Goal: Task Accomplishment & Management: Manage account settings

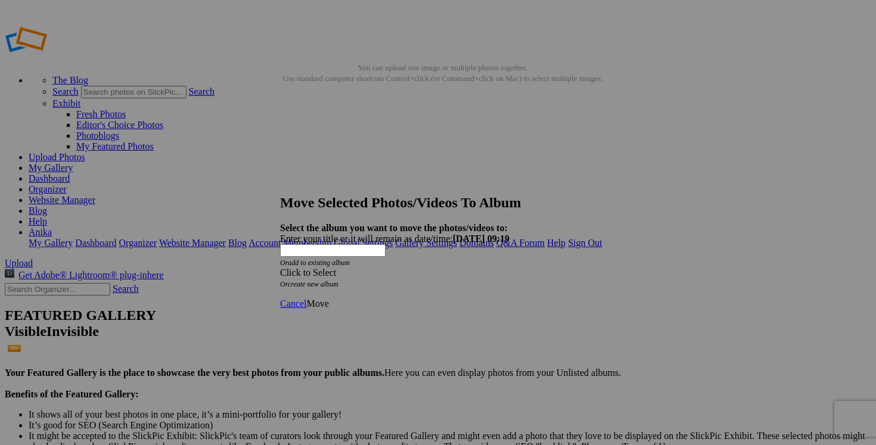
click at [280, 268] on span at bounding box center [280, 273] width 0 height 10
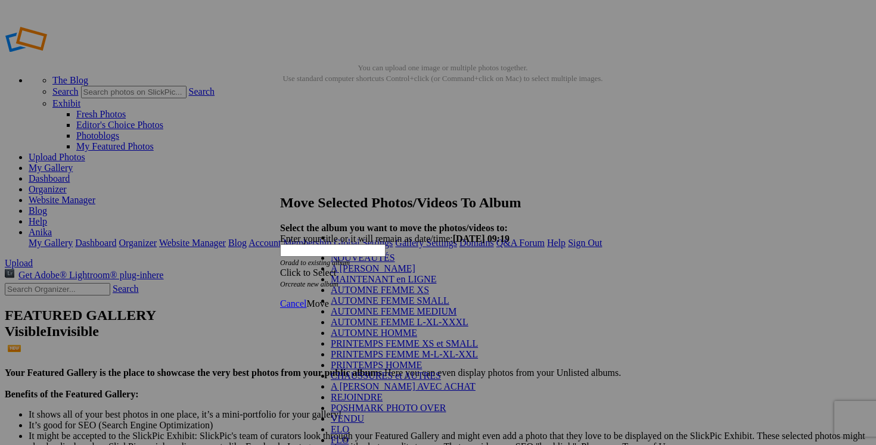
scroll to position [52, 0]
click at [412, 339] on link "PRINTEMPS FEMME XS et SMALL" at bounding box center [404, 344] width 147 height 10
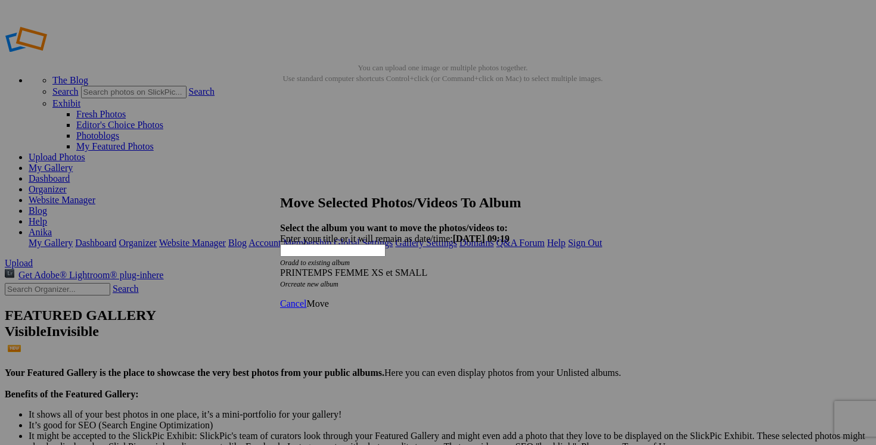
click at [328, 299] on span "Move" at bounding box center [317, 304] width 22 height 10
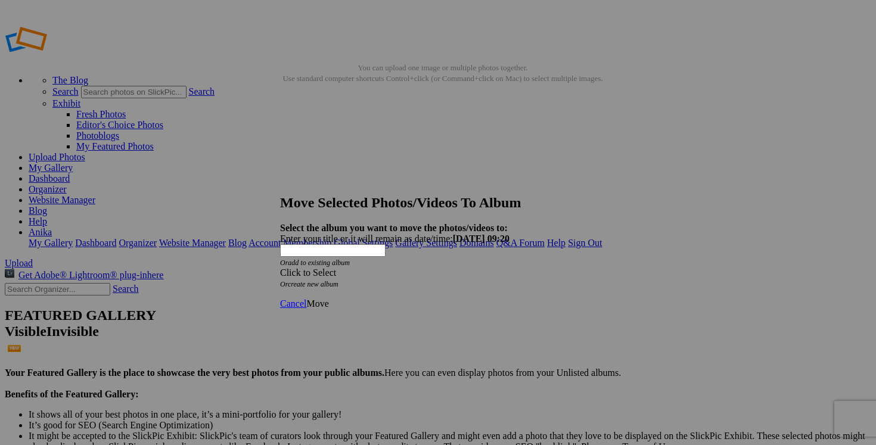
click at [507, 268] on div "Click to Select" at bounding box center [438, 273] width 316 height 11
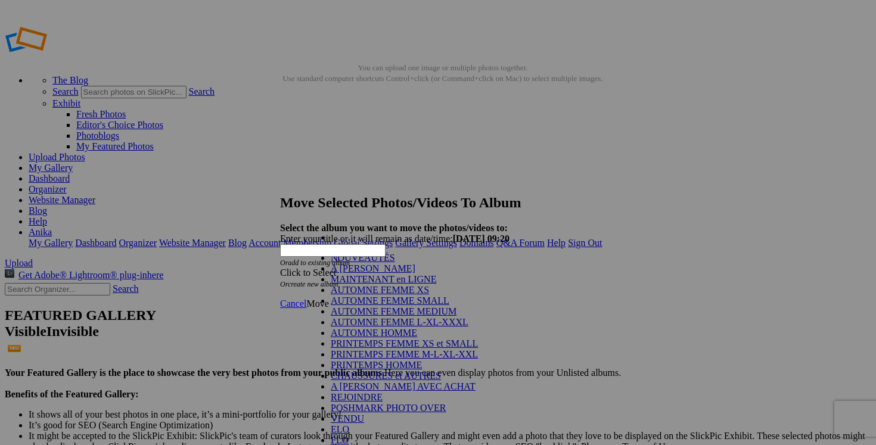
scroll to position [64, 0]
click at [395, 339] on link "PRINTEMPS FEMME XS et SMALL" at bounding box center [404, 344] width 147 height 10
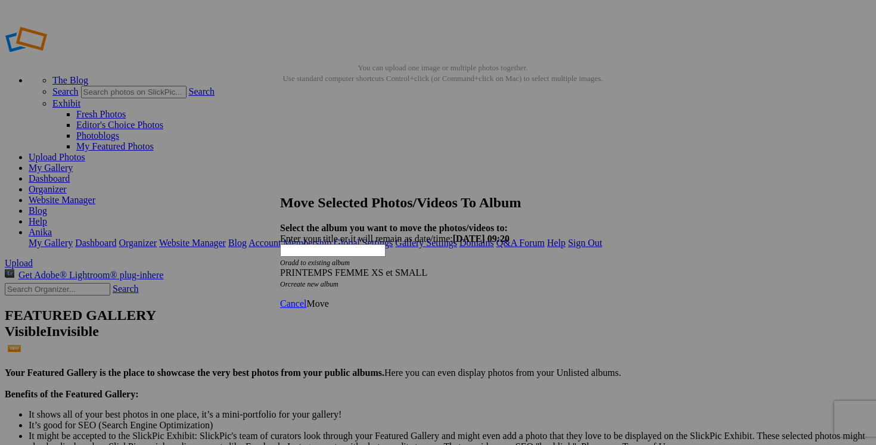
click at [328, 299] on span "Move" at bounding box center [317, 304] width 22 height 10
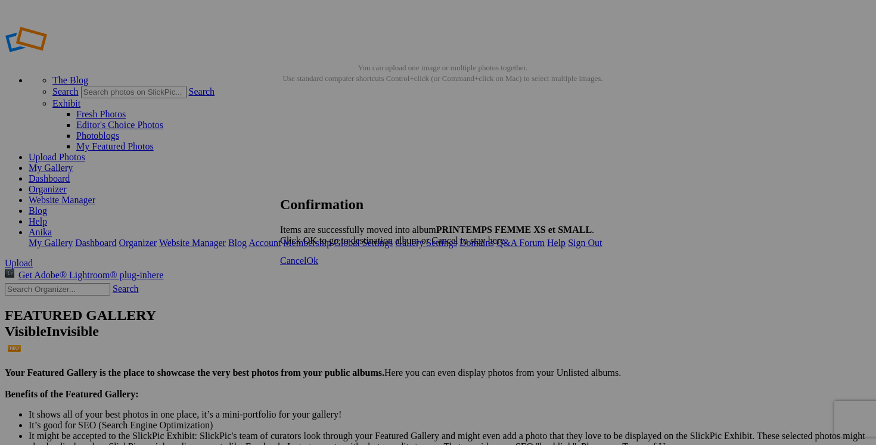
click at [318, 266] on span "Ok" at bounding box center [312, 261] width 12 height 10
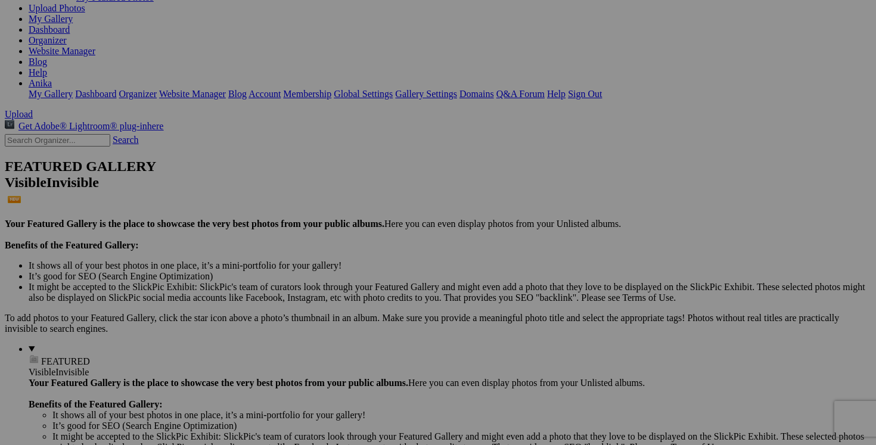
scroll to position [148, 0]
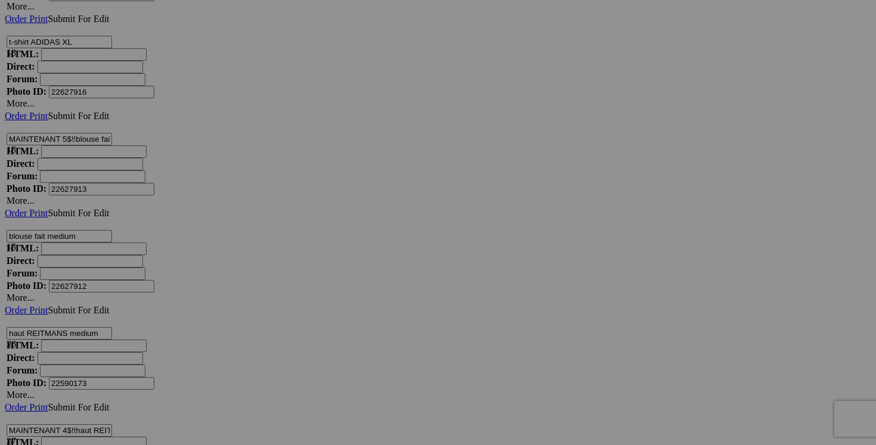
scroll to position [13514, 0]
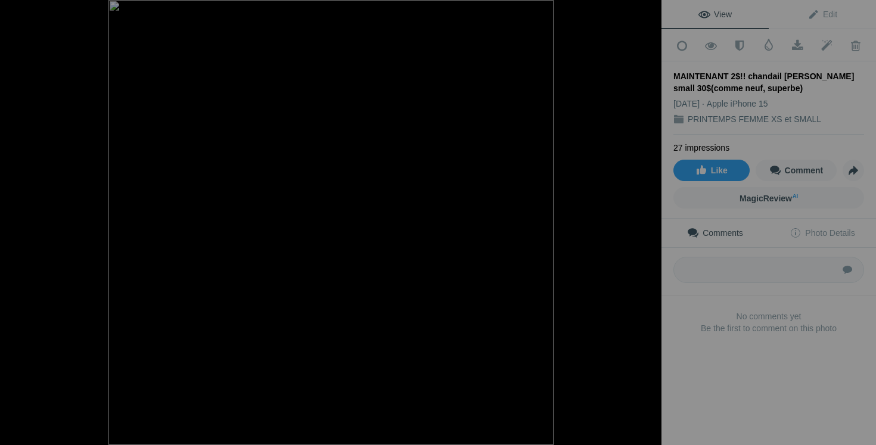
click at [649, 12] on div at bounding box center [648, 13] width 26 height 26
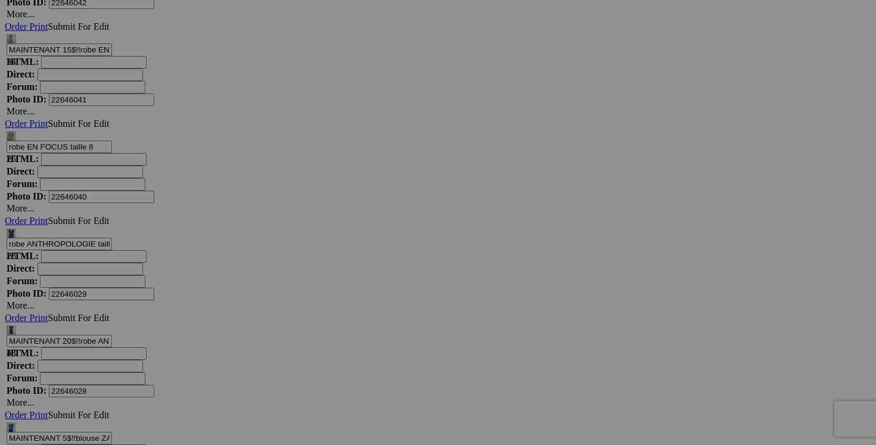
scroll to position [5579, 0]
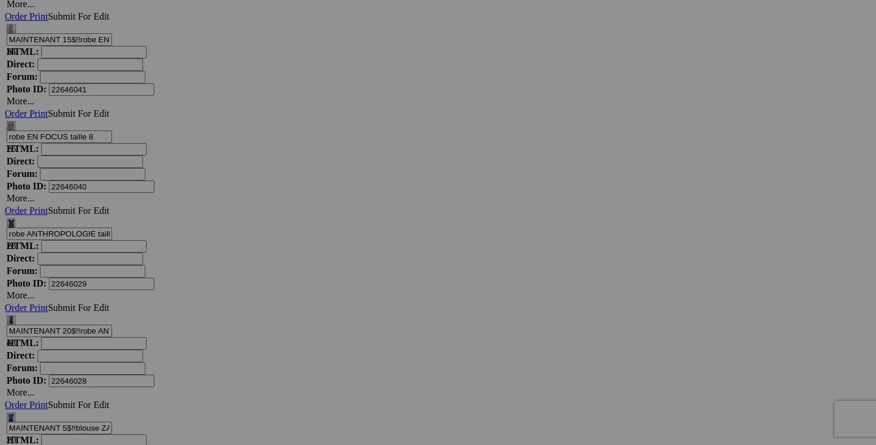
drag, startPoint x: 663, startPoint y: 271, endPoint x: 601, endPoint y: 263, distance: 62.5
drag, startPoint x: 619, startPoint y: 271, endPoint x: 608, endPoint y: 270, distance: 11.4
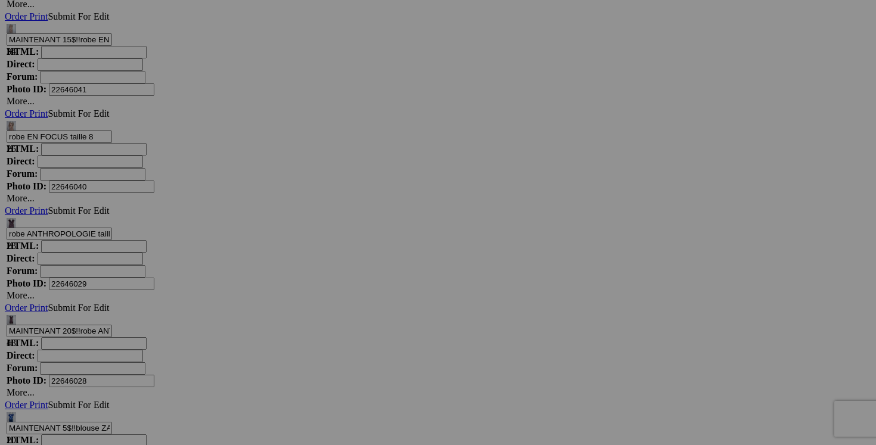
type input "brassiere sport GYMSHARK XS 20$(comme neuf)"
click at [359, 300] on link "Yes" at bounding box center [352, 301] width 14 height 10
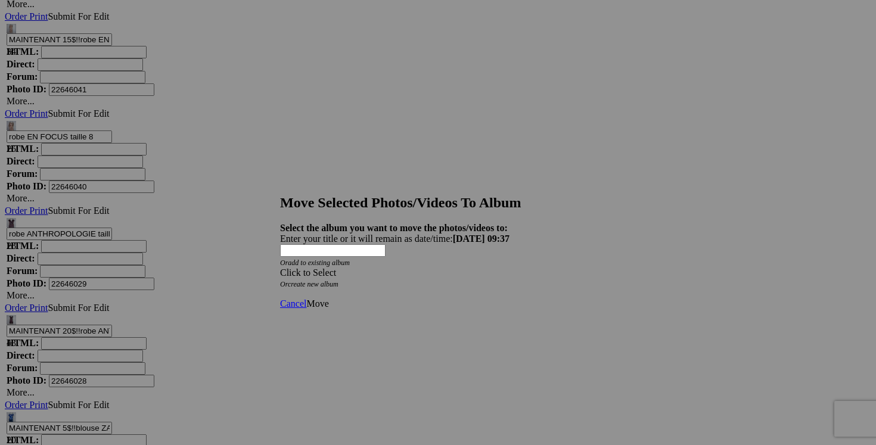
click at [280, 268] on span at bounding box center [280, 273] width 0 height 10
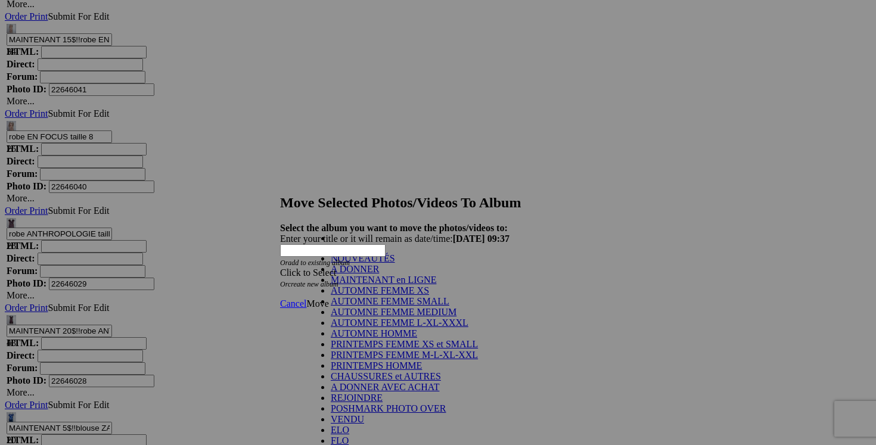
click at [379, 274] on link "A DONNER" at bounding box center [355, 269] width 48 height 10
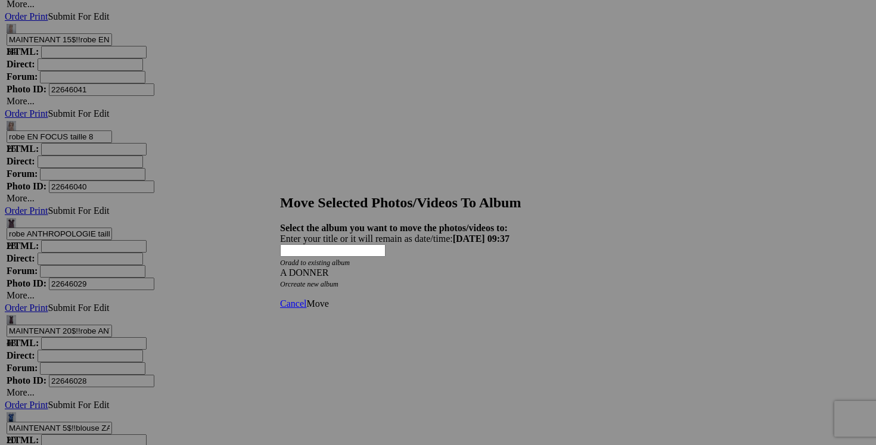
click at [328, 299] on span "Move" at bounding box center [317, 304] width 22 height 10
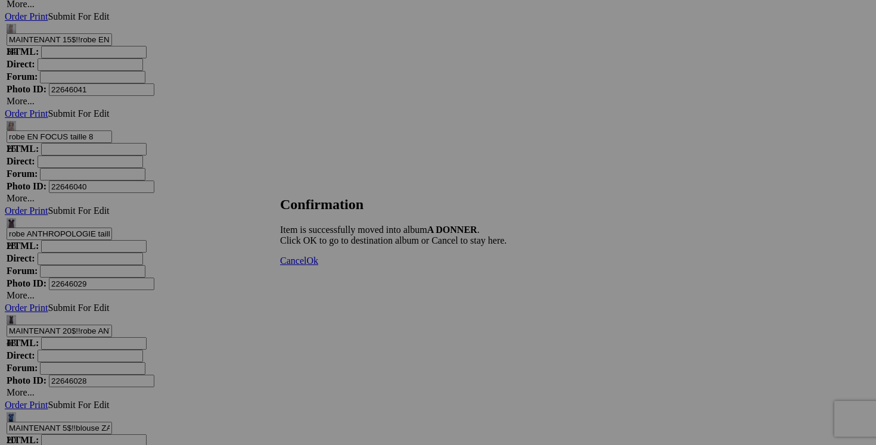
click at [306, 266] on link "Cancel" at bounding box center [293, 261] width 26 height 10
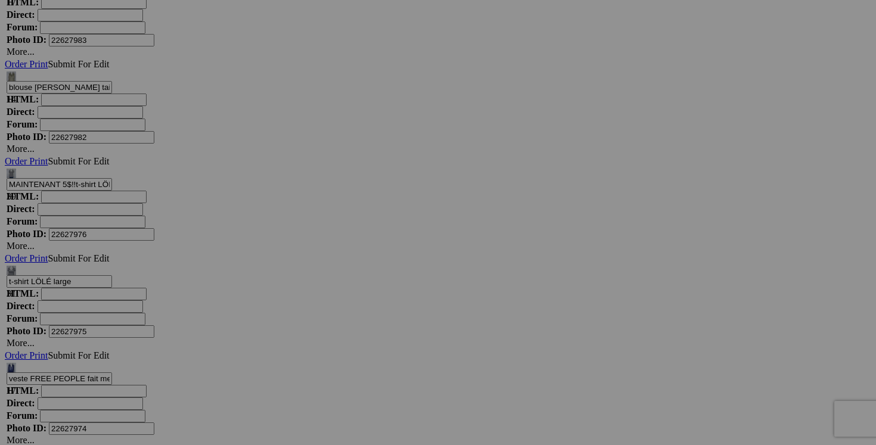
scroll to position [11073, 0]
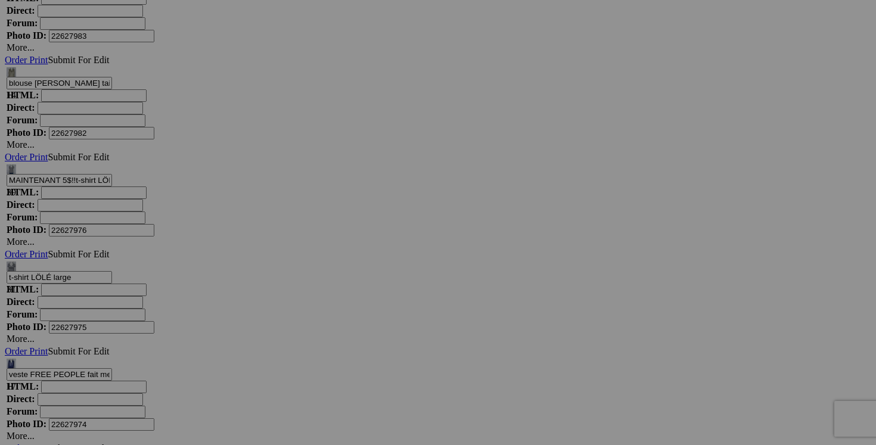
drag, startPoint x: 663, startPoint y: 227, endPoint x: 594, endPoint y: 223, distance: 69.3
drag, startPoint x: 614, startPoint y: 228, endPoint x: 602, endPoint y: 227, distance: 12.5
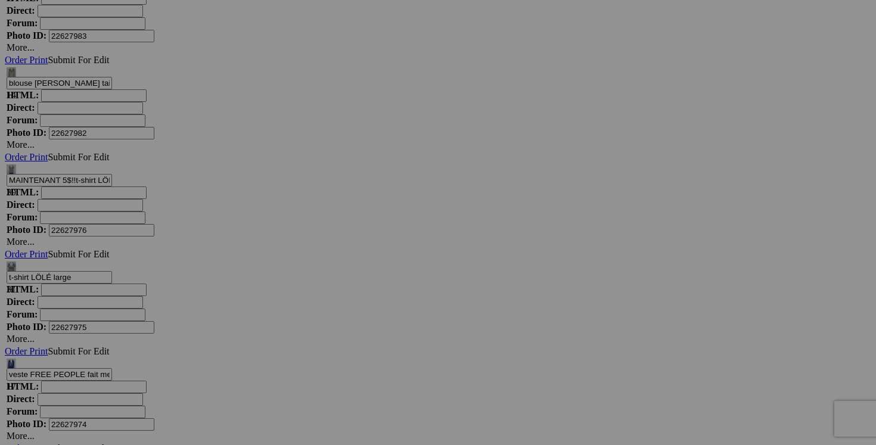
type input "brassiere sport HYBA small 10$(comm eneuf, peux etre porté sans les pads)"
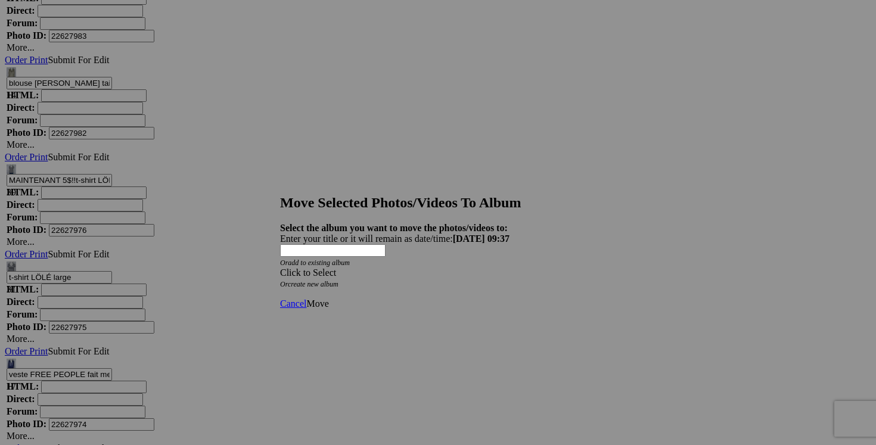
click at [280, 268] on span at bounding box center [280, 273] width 0 height 10
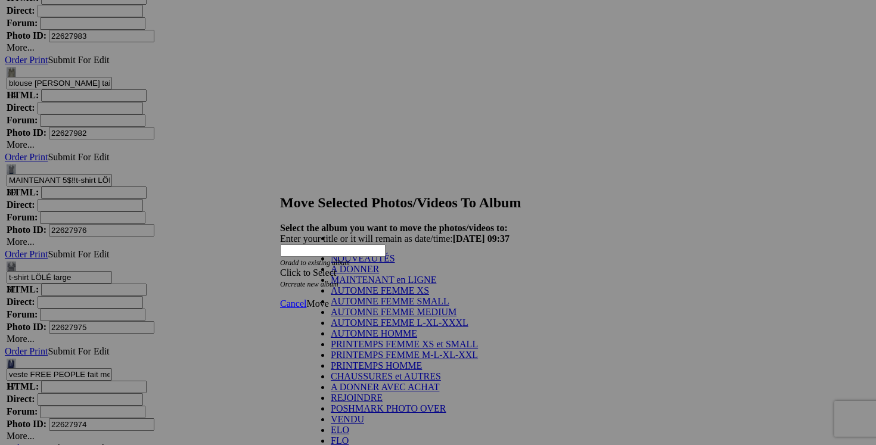
click at [379, 274] on link "A DONNER" at bounding box center [355, 269] width 48 height 10
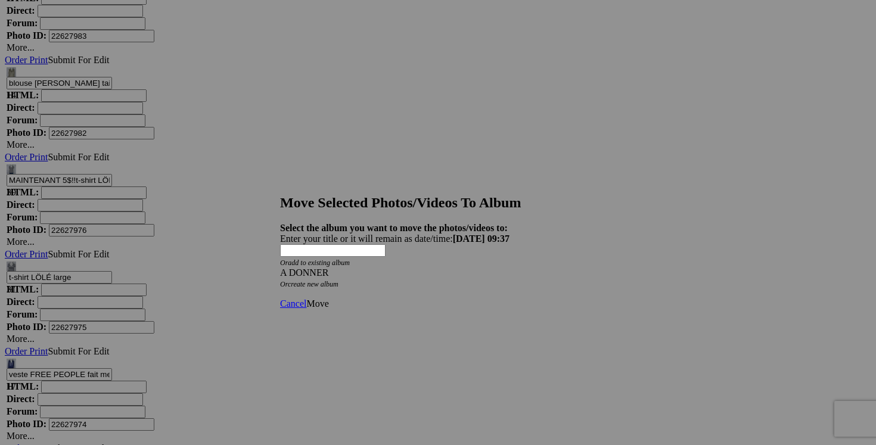
click at [328, 299] on span "Move" at bounding box center [317, 304] width 22 height 10
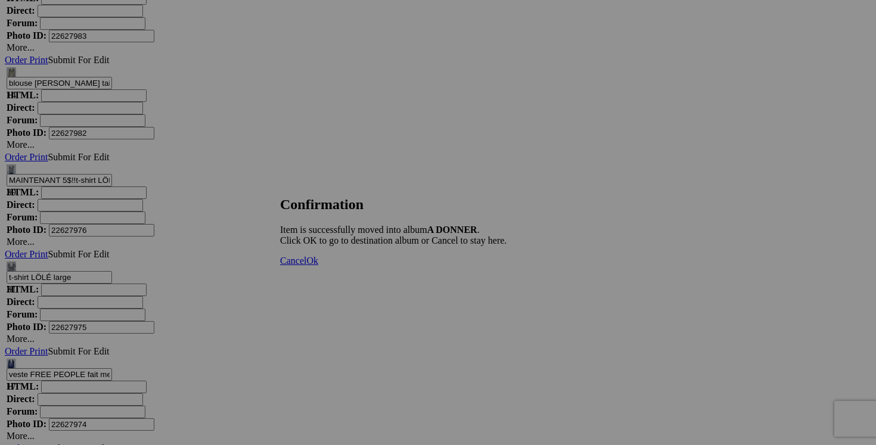
click at [306, 266] on span "Cancel" at bounding box center [293, 261] width 26 height 10
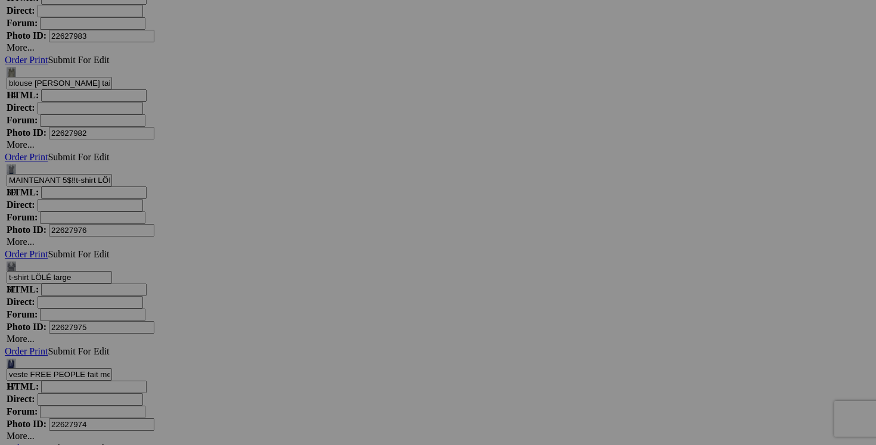
click at [359, 299] on link "Yes" at bounding box center [352, 301] width 14 height 10
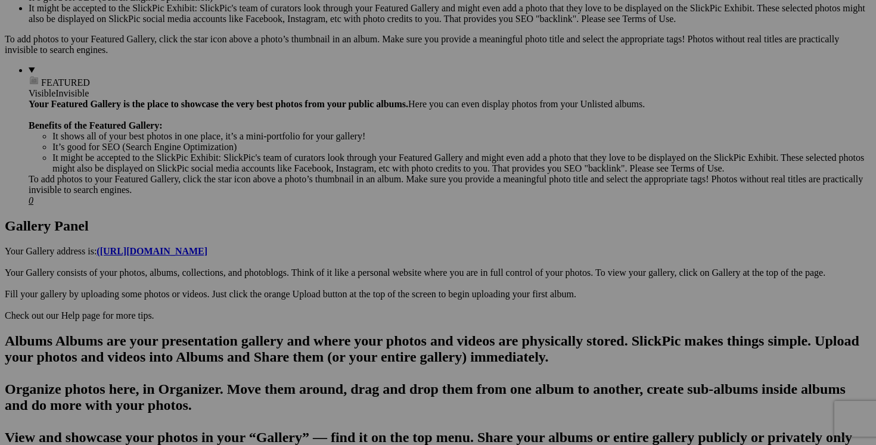
scroll to position [0, 0]
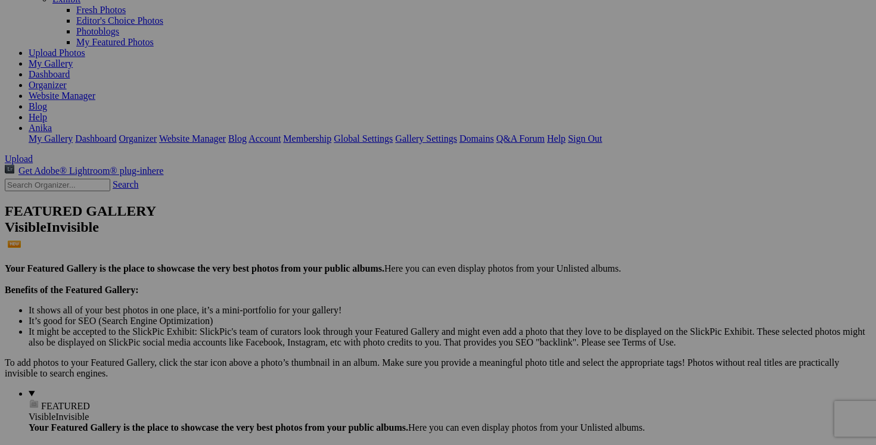
scroll to position [128, 0]
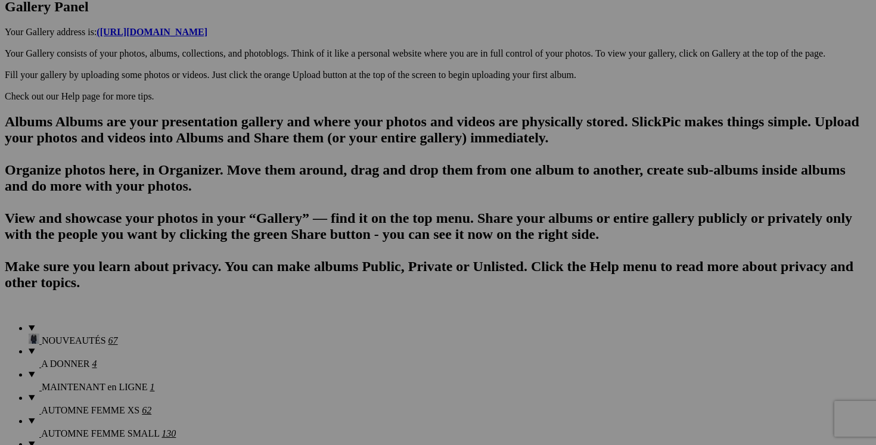
scroll to position [697, 0]
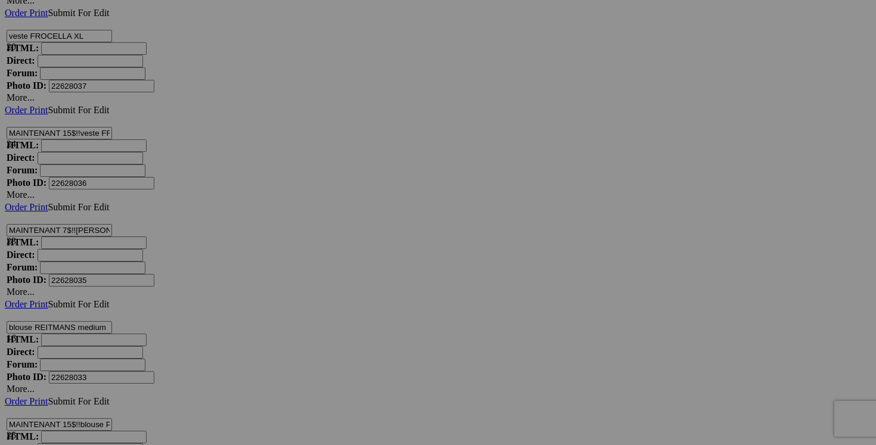
scroll to position [9028, 0]
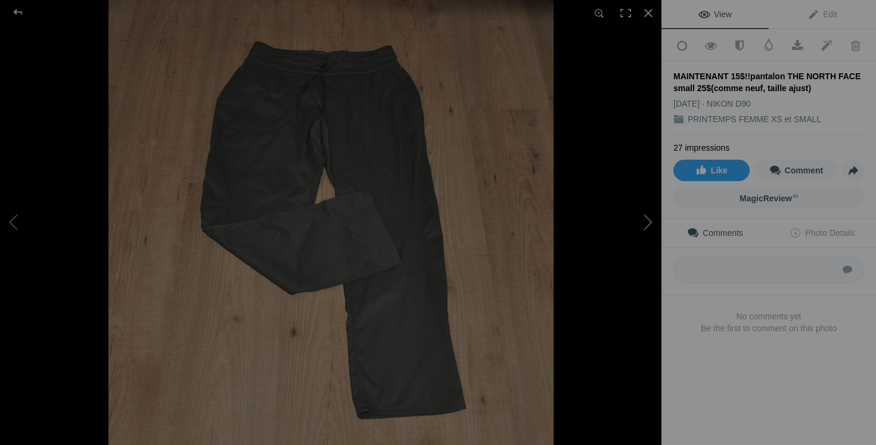
click at [642, 225] on button at bounding box center [616, 222] width 89 height 160
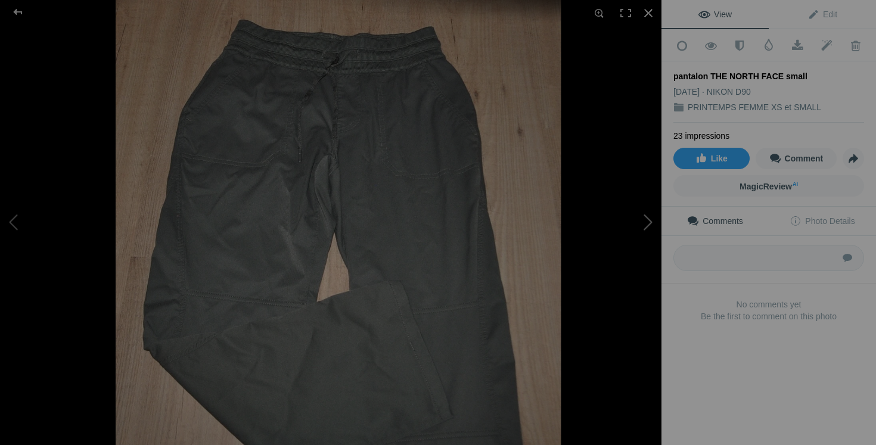
click at [648, 223] on button at bounding box center [616, 222] width 89 height 160
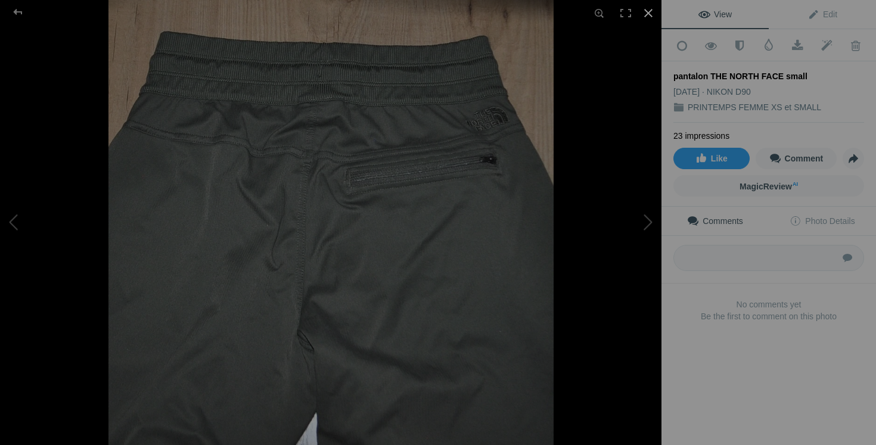
click at [647, 15] on div at bounding box center [648, 13] width 26 height 26
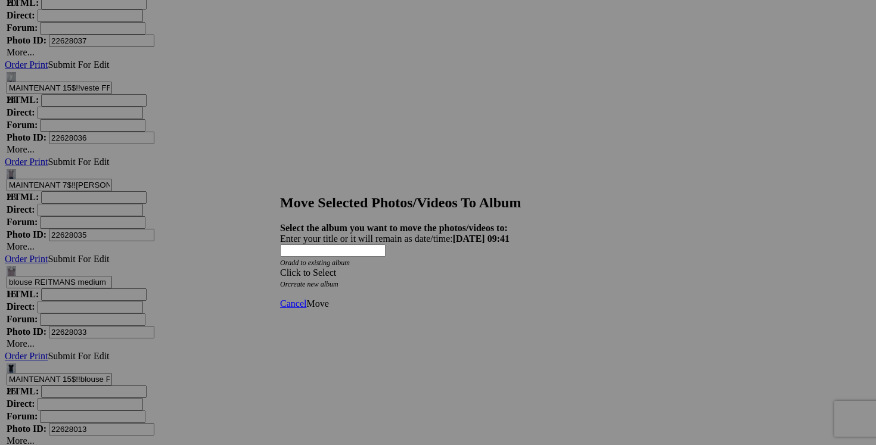
click at [280, 268] on span at bounding box center [280, 273] width 0 height 10
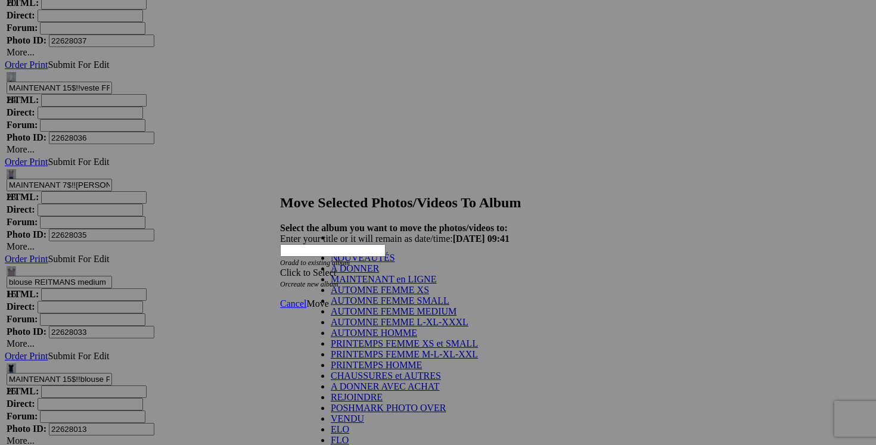
click at [395, 263] on link "NOUVEAUTÉS" at bounding box center [363, 258] width 64 height 10
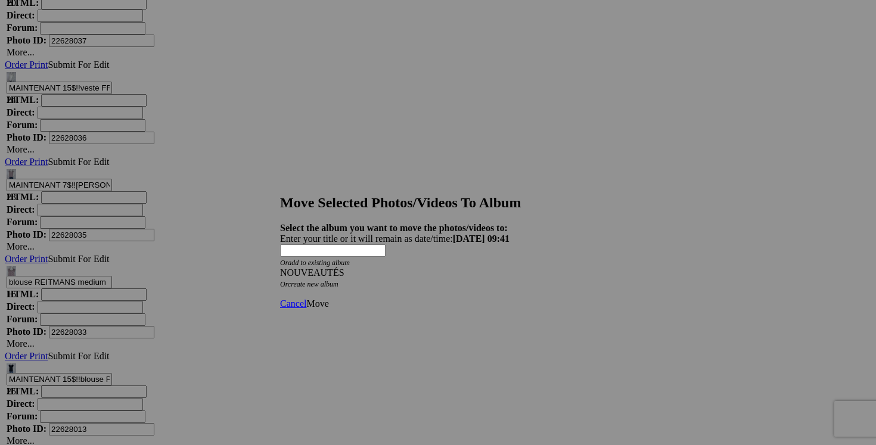
click at [328, 299] on link "Move" at bounding box center [317, 304] width 22 height 10
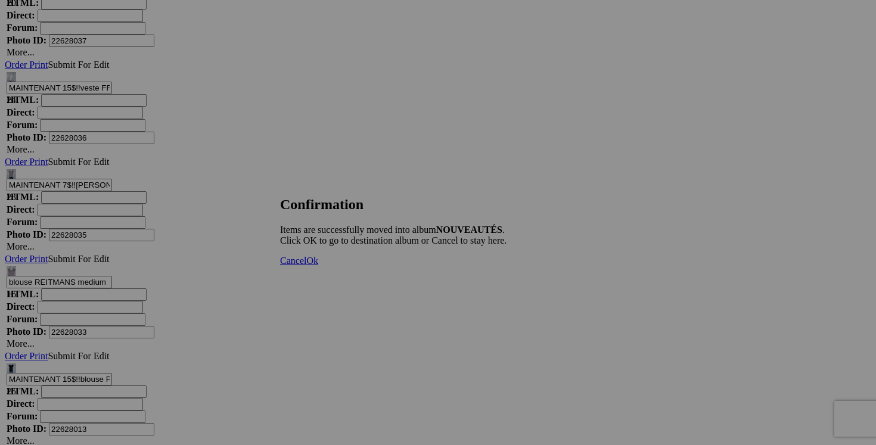
click at [306, 266] on span "Cancel" at bounding box center [293, 261] width 26 height 10
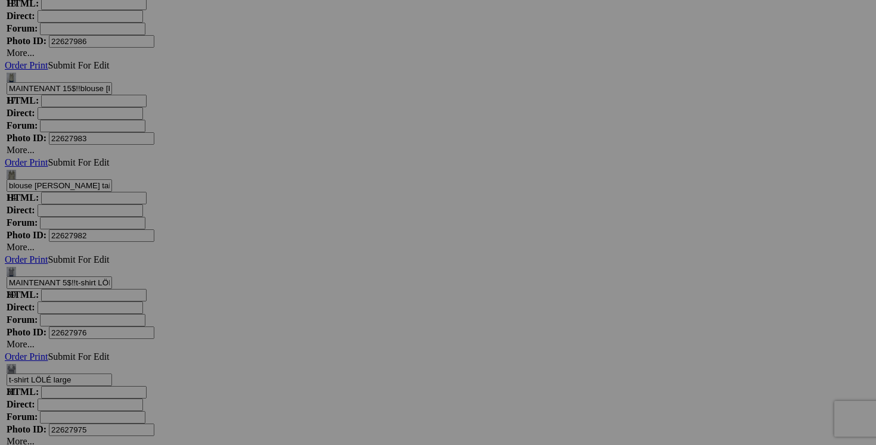
scroll to position [10996, 0]
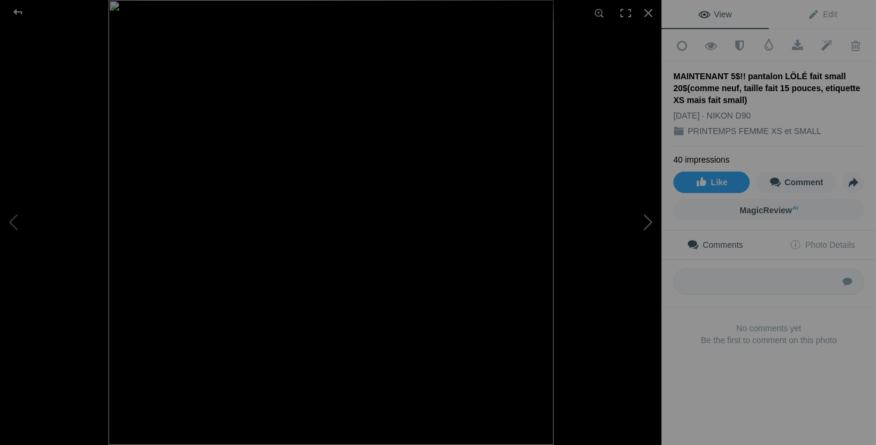
click at [647, 225] on button at bounding box center [616, 222] width 89 height 160
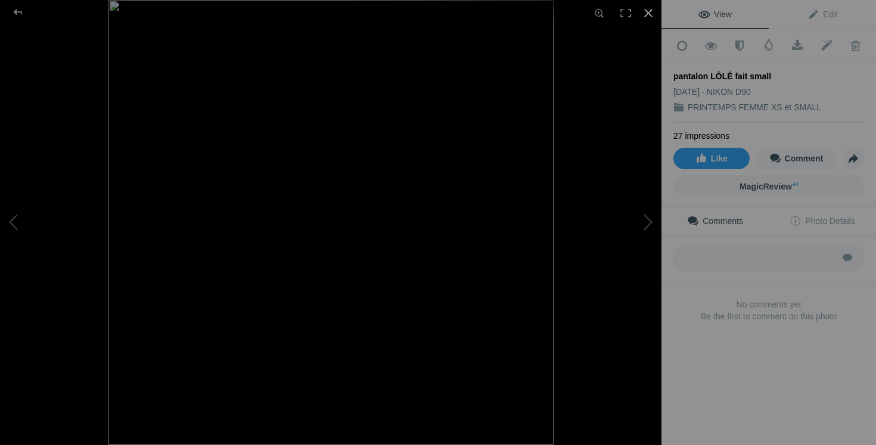
click at [651, 10] on div at bounding box center [648, 13] width 26 height 26
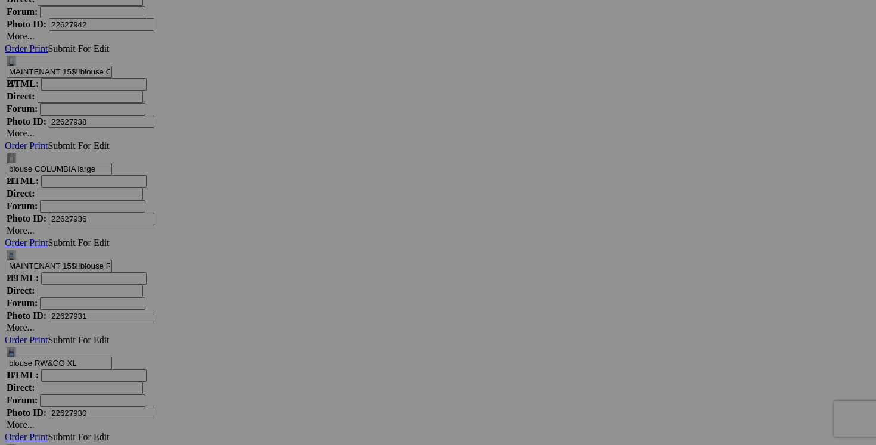
scroll to position [12653, 0]
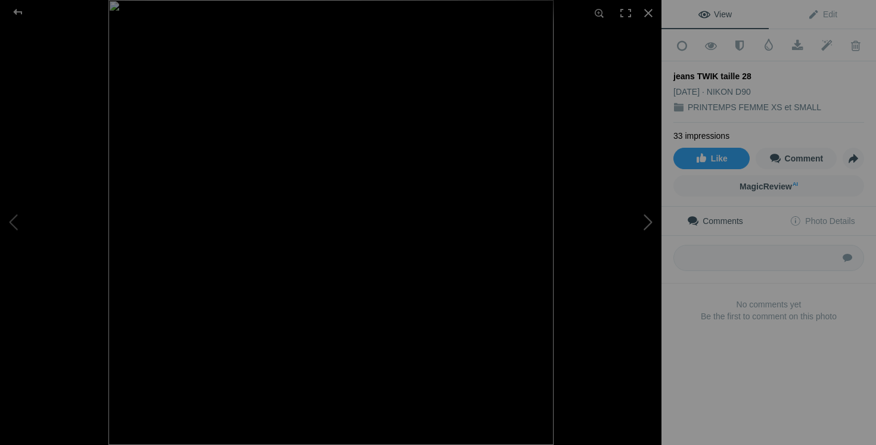
click at [647, 222] on button at bounding box center [616, 222] width 89 height 160
click at [647, 10] on div at bounding box center [648, 13] width 26 height 26
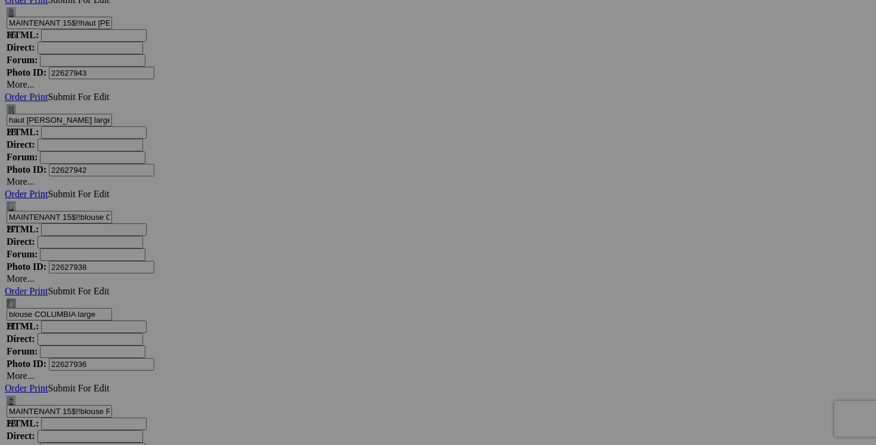
scroll to position [12432, 0]
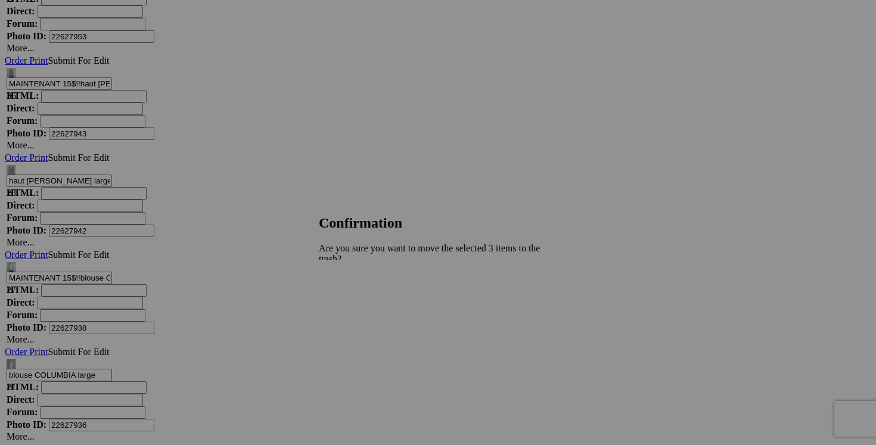
click at [359, 306] on span "Yes" at bounding box center [352, 311] width 14 height 10
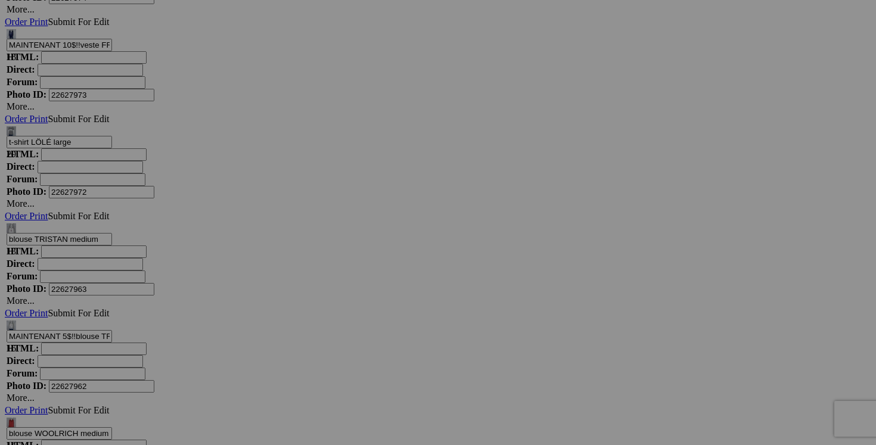
scroll to position [11484, 0]
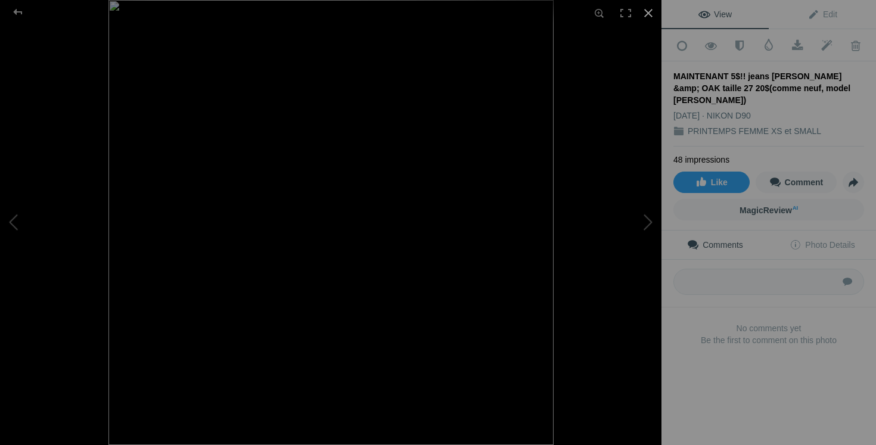
click at [647, 19] on div at bounding box center [648, 13] width 26 height 26
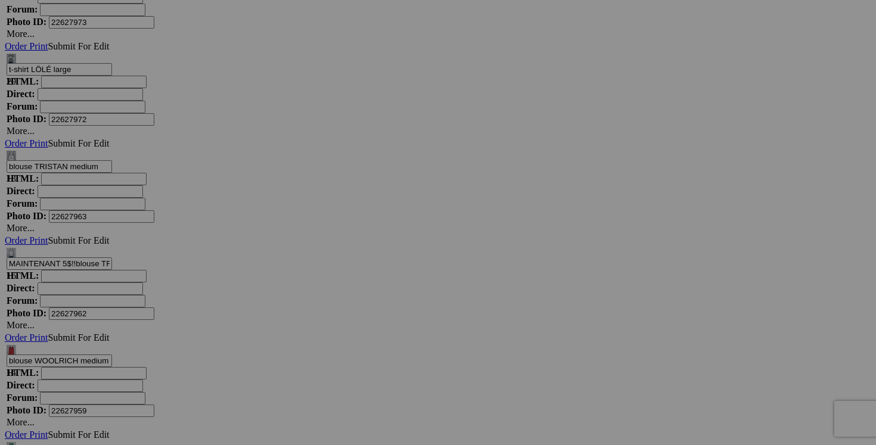
scroll to position [11646, 0]
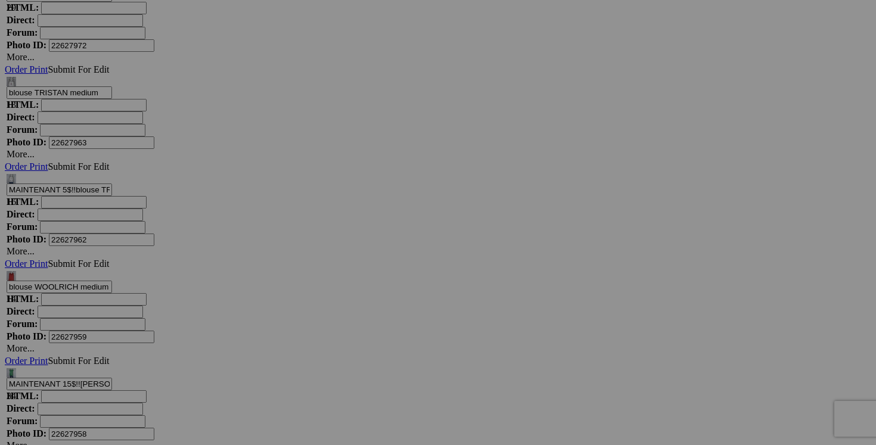
click at [359, 306] on span "Yes" at bounding box center [352, 311] width 14 height 10
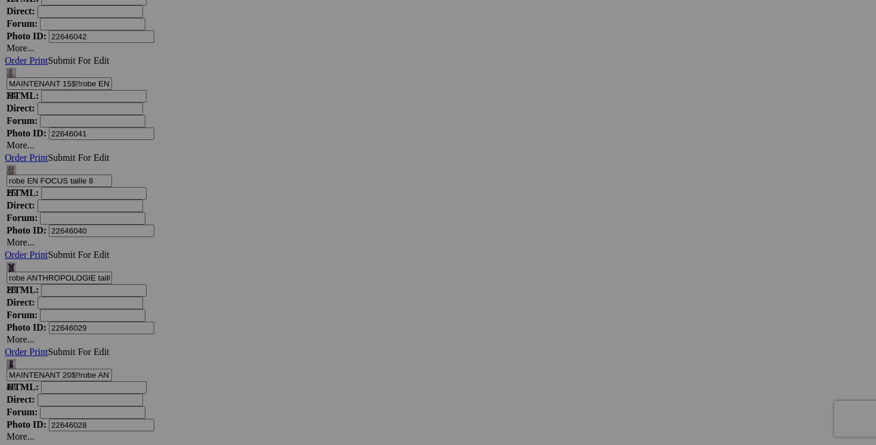
scroll to position [5520, 0]
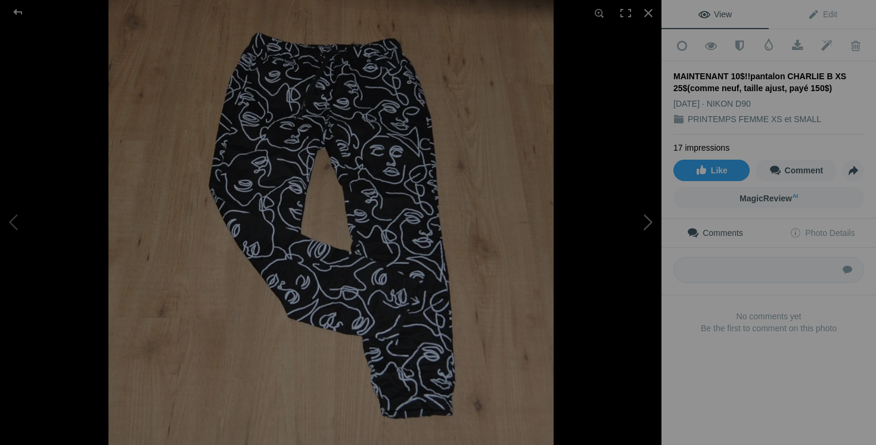
click at [650, 223] on button at bounding box center [616, 222] width 89 height 160
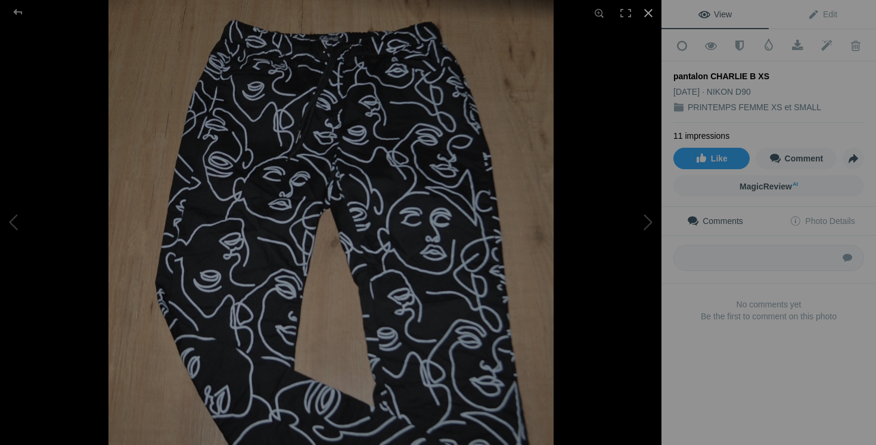
click at [648, 10] on div at bounding box center [648, 13] width 26 height 26
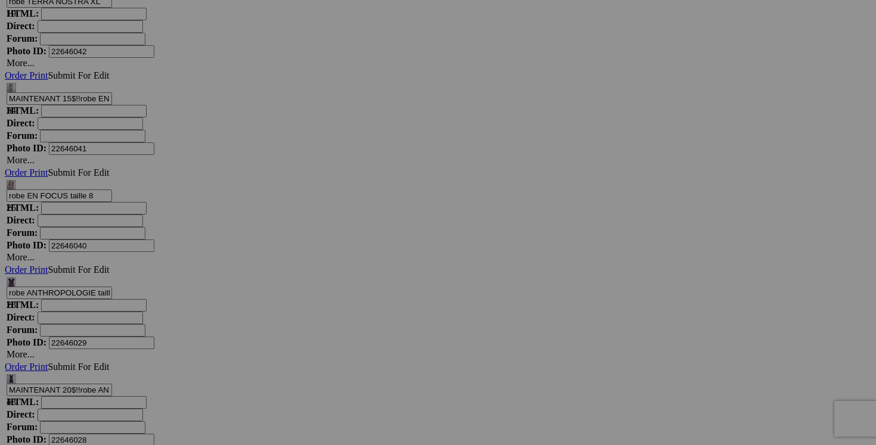
click at [359, 306] on link "Yes" at bounding box center [352, 311] width 14 height 10
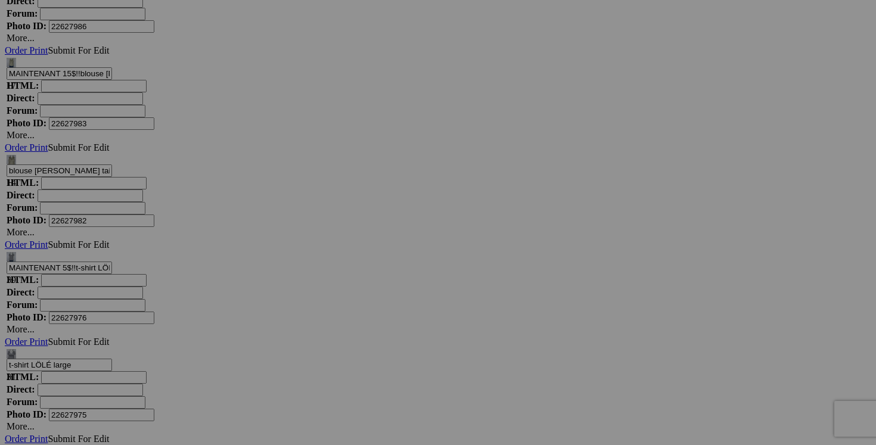
scroll to position [10804, 0]
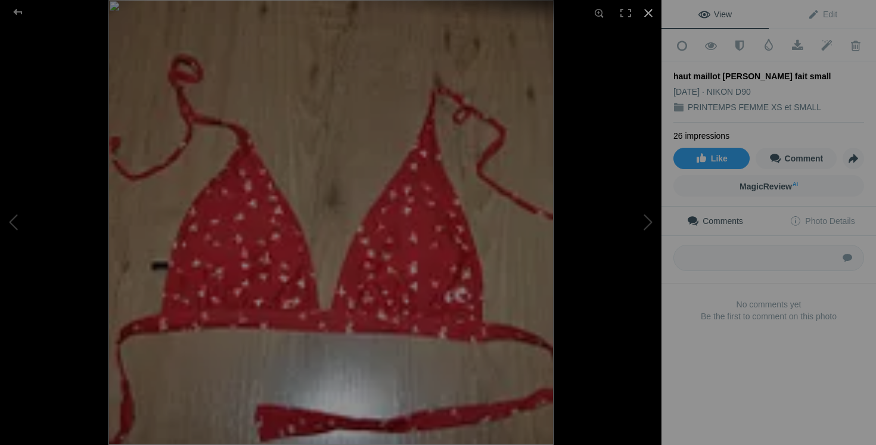
click at [651, 11] on div at bounding box center [648, 13] width 26 height 26
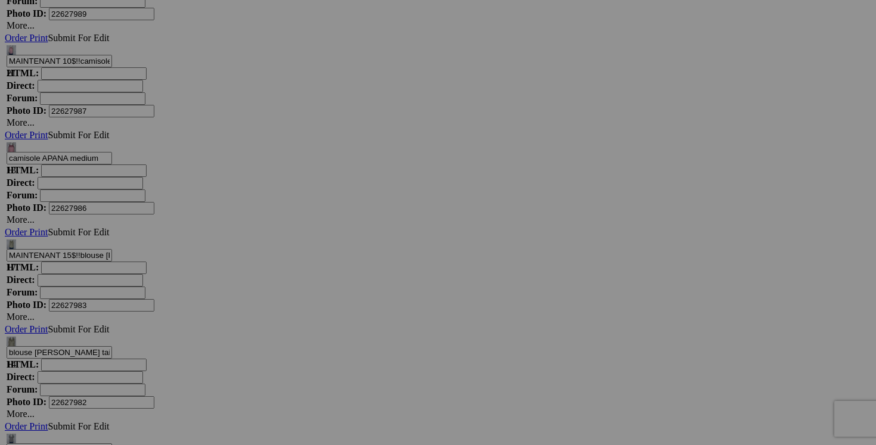
click at [359, 306] on span "Yes" at bounding box center [352, 311] width 14 height 10
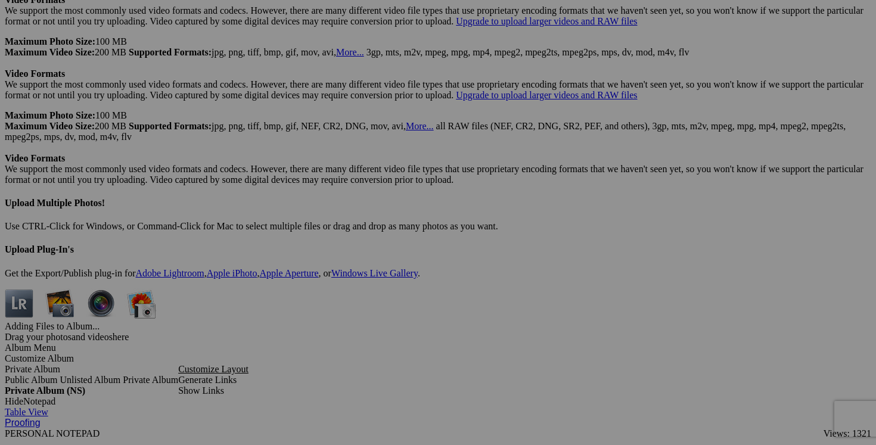
scroll to position [3314, 0]
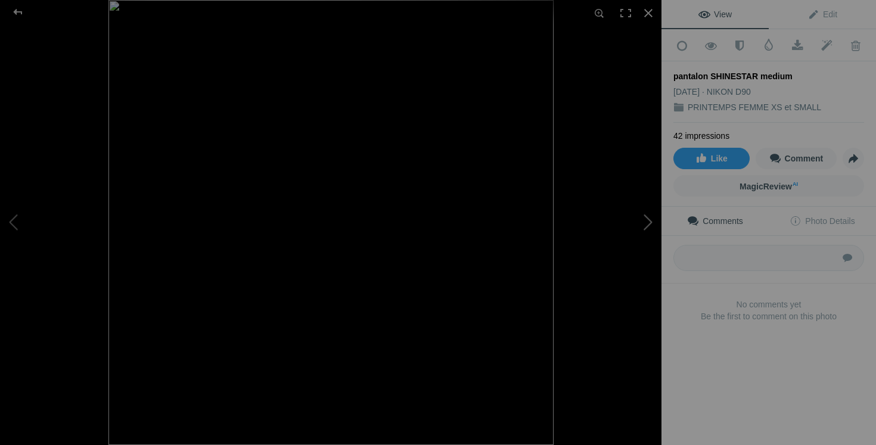
click at [643, 219] on button at bounding box center [616, 222] width 89 height 160
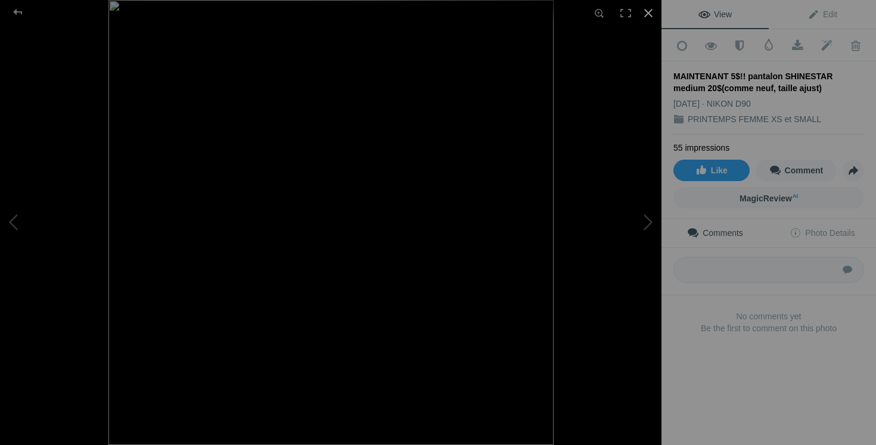
click at [651, 11] on div at bounding box center [648, 13] width 26 height 26
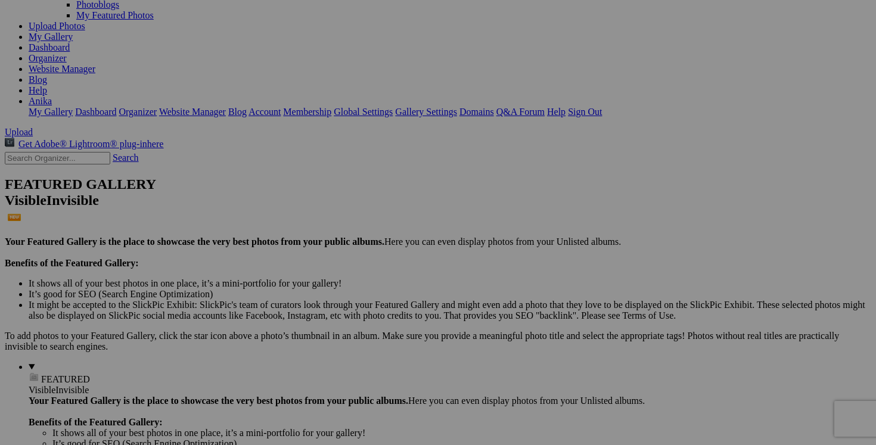
scroll to position [164, 0]
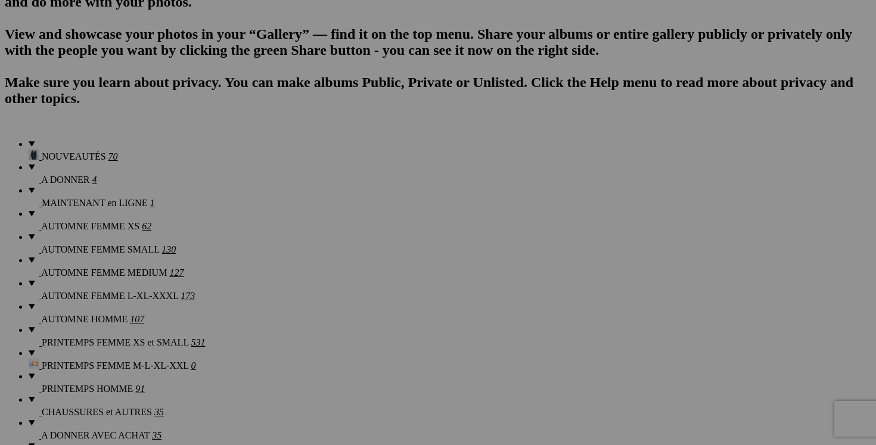
scroll to position [1085, 0]
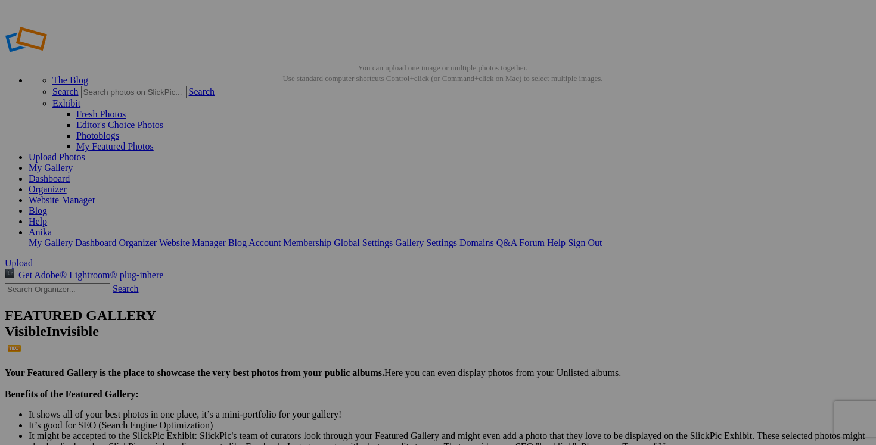
click at [73, 163] on link "My Gallery" at bounding box center [51, 168] width 44 height 10
click at [329, 274] on span "Yes" at bounding box center [322, 279] width 14 height 10
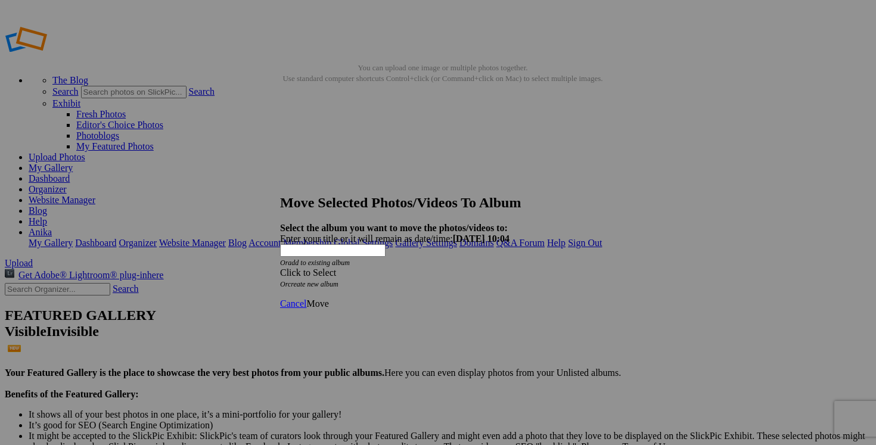
click at [507, 268] on div "Click to Select" at bounding box center [438, 273] width 316 height 11
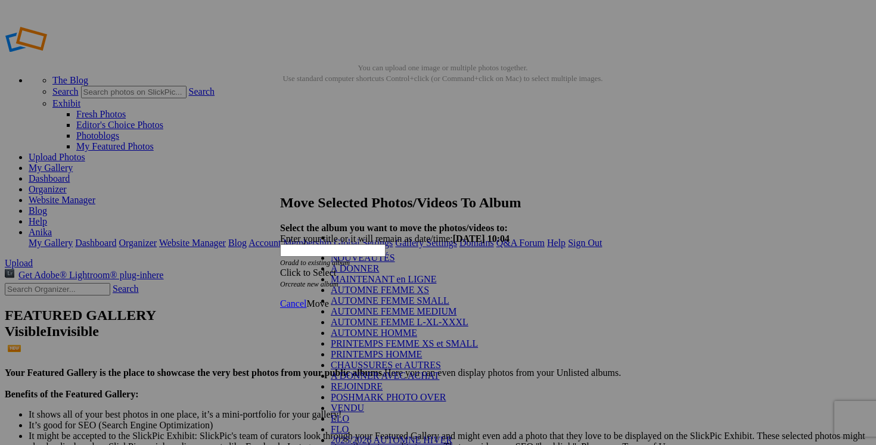
scroll to position [58, 0]
click at [406, 339] on link "PRINTEMPS FEMME XS et SMALL" at bounding box center [404, 344] width 147 height 10
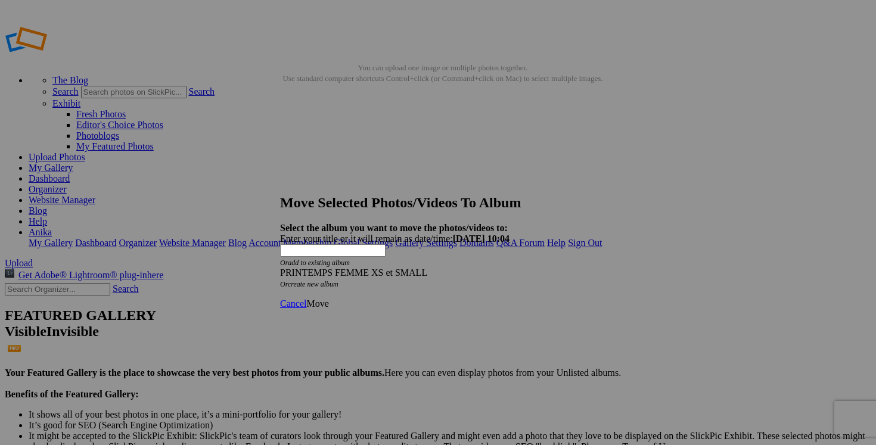
click at [328, 299] on span "Move" at bounding box center [317, 304] width 22 height 10
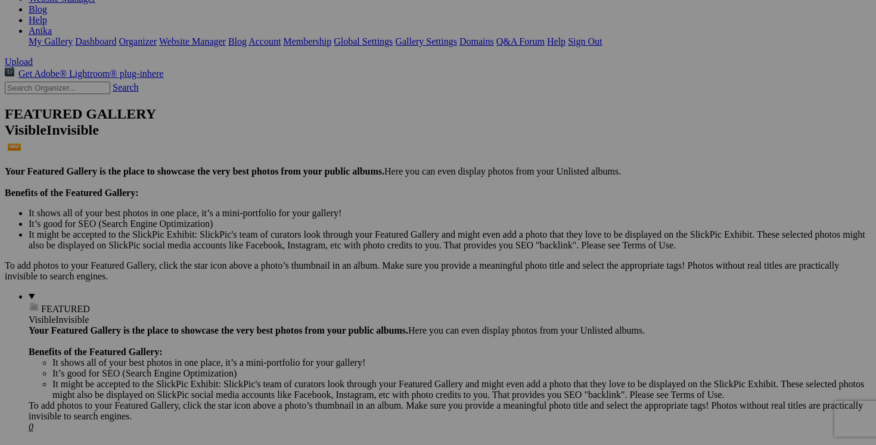
scroll to position [0, 0]
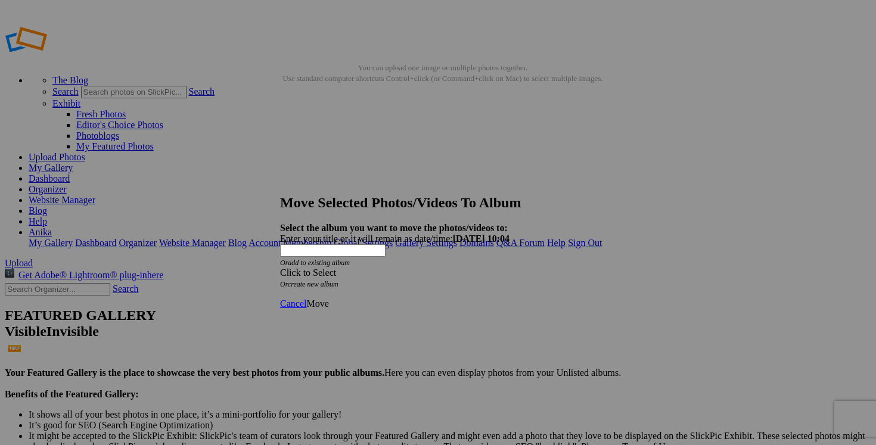
click at [280, 268] on span at bounding box center [280, 273] width 0 height 10
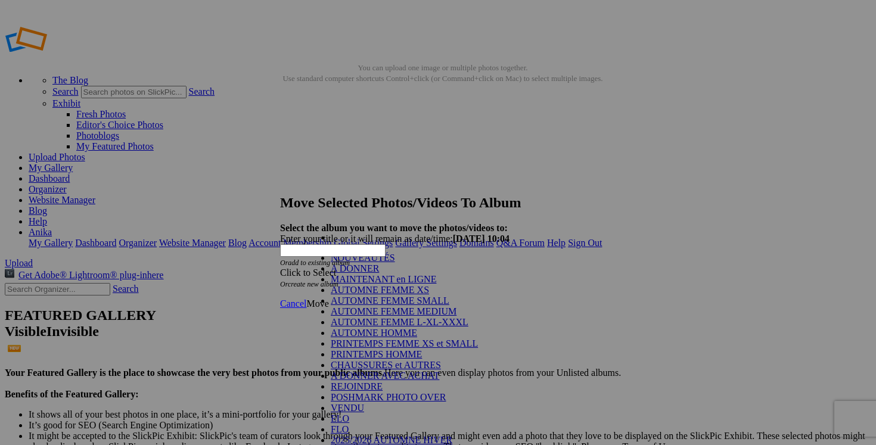
scroll to position [50, 0]
click at [417, 339] on link "PRINTEMPS FEMME XS et SMALL" at bounding box center [404, 344] width 147 height 10
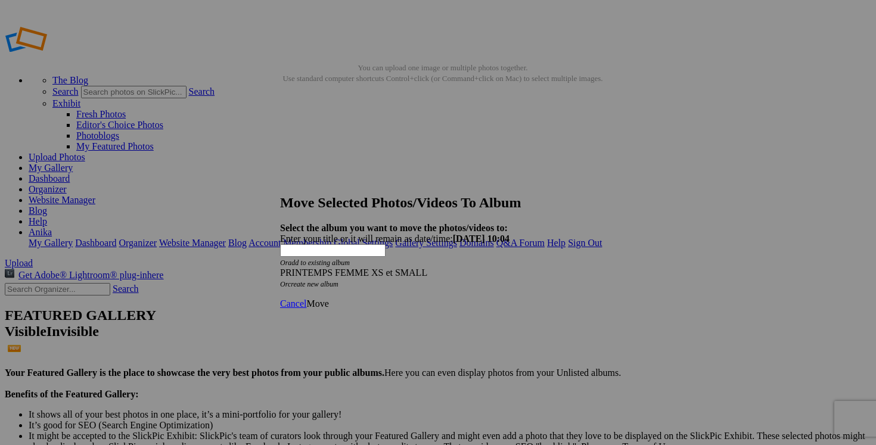
click at [328, 299] on link "Move" at bounding box center [317, 304] width 22 height 10
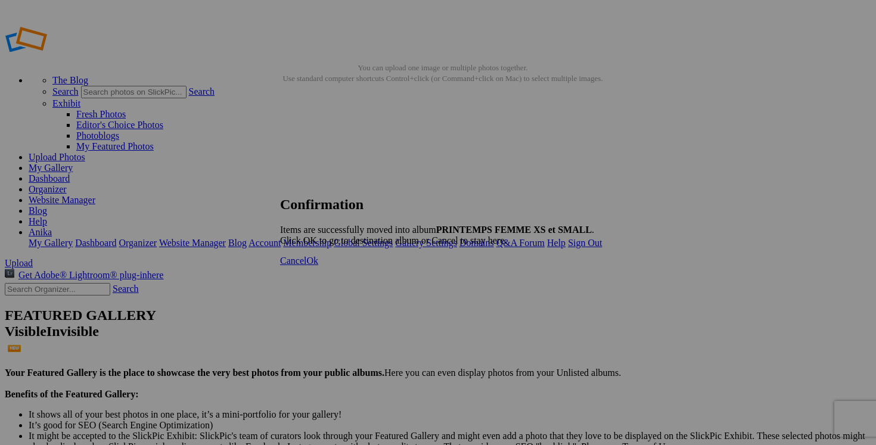
click at [306, 266] on span "Cancel" at bounding box center [293, 261] width 26 height 10
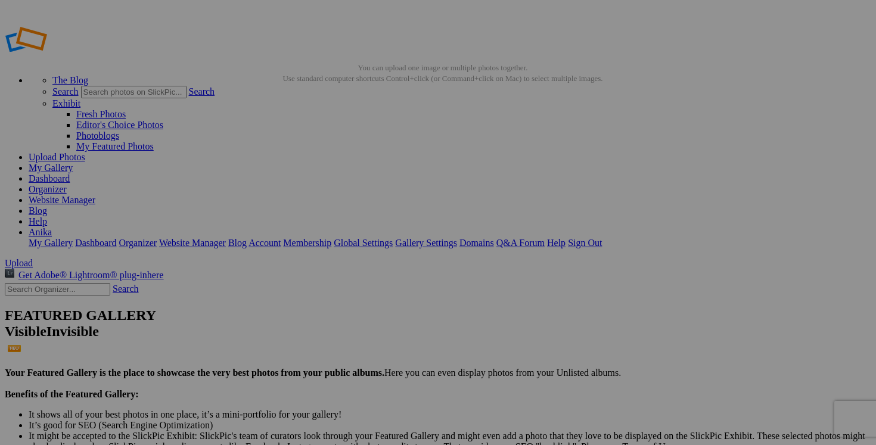
click at [329, 269] on span "Yes" at bounding box center [322, 268] width 14 height 10
drag, startPoint x: 95, startPoint y: 275, endPoint x: 70, endPoint y: 362, distance: 91.1
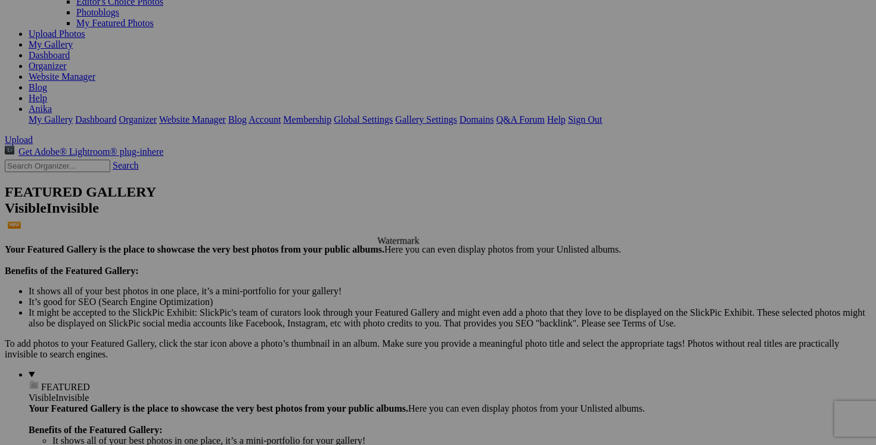
scroll to position [128, 0]
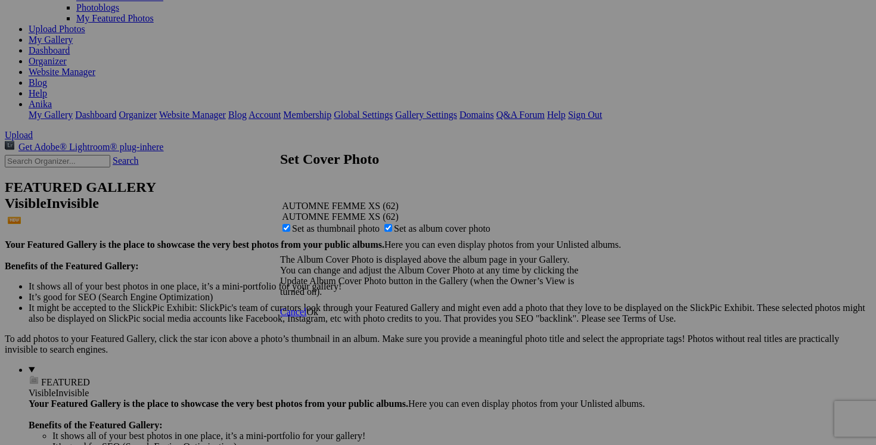
click at [318, 317] on link "Ok" at bounding box center [312, 312] width 12 height 10
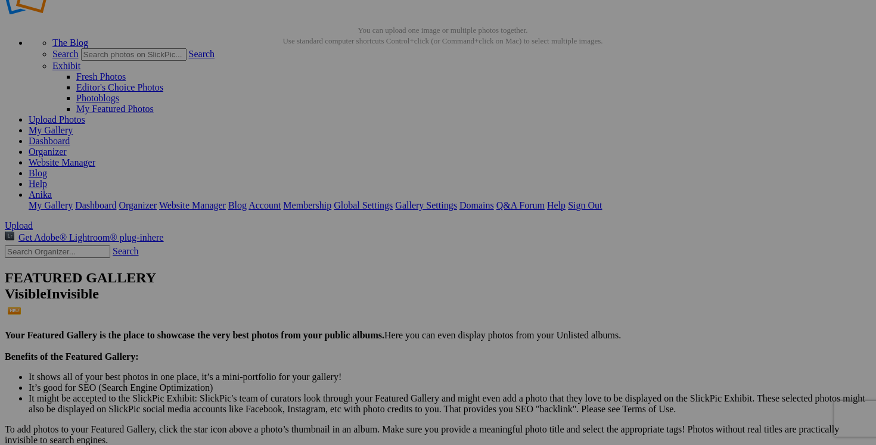
scroll to position [56, 0]
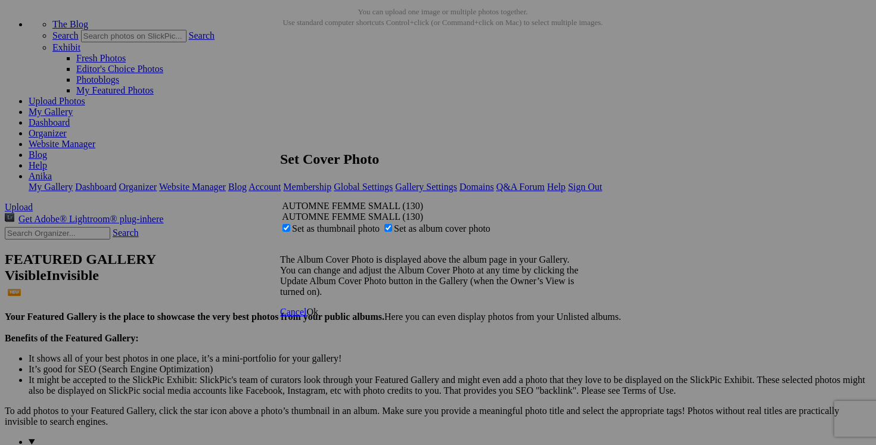
click at [318, 317] on span "Ok" at bounding box center [312, 312] width 12 height 10
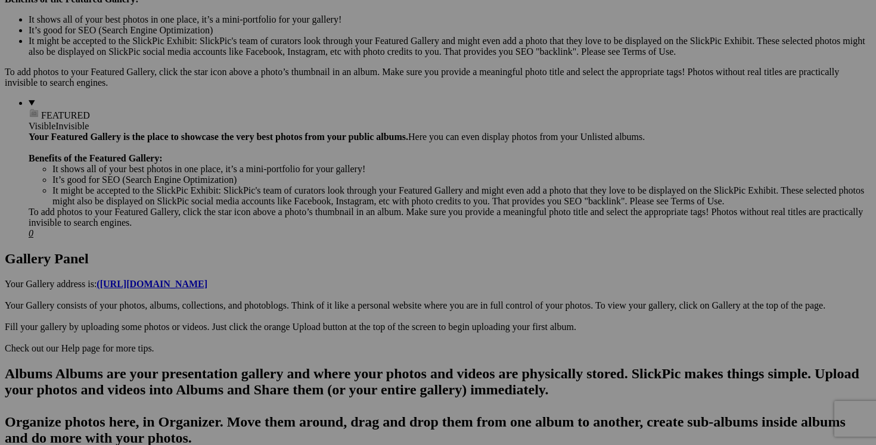
scroll to position [419, 0]
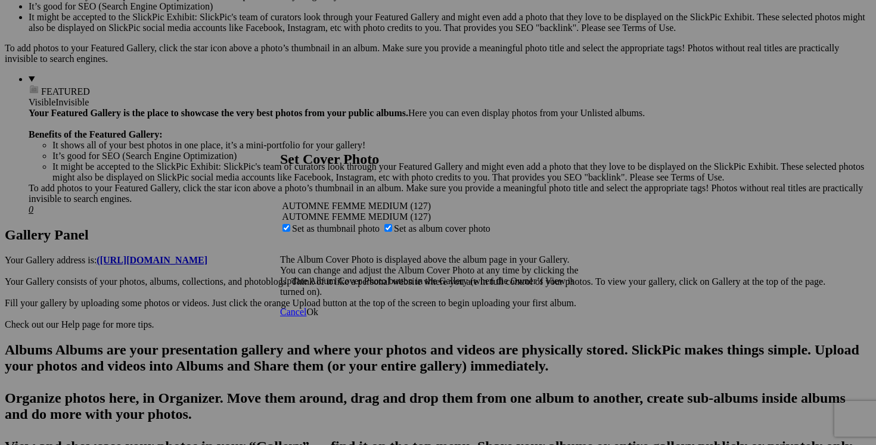
click at [318, 317] on span "Ok" at bounding box center [312, 312] width 12 height 10
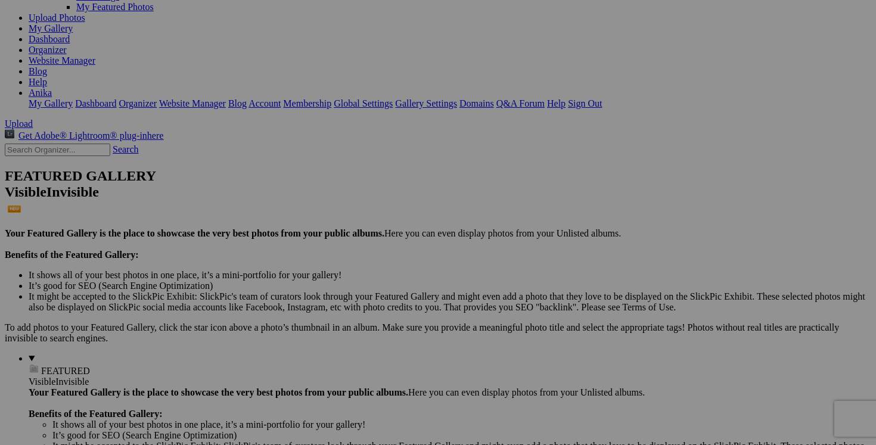
scroll to position [43, 0]
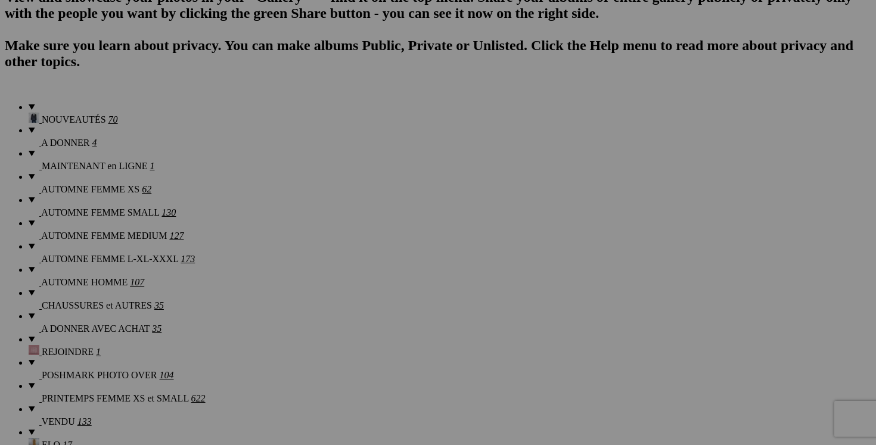
scroll to position [895, 0]
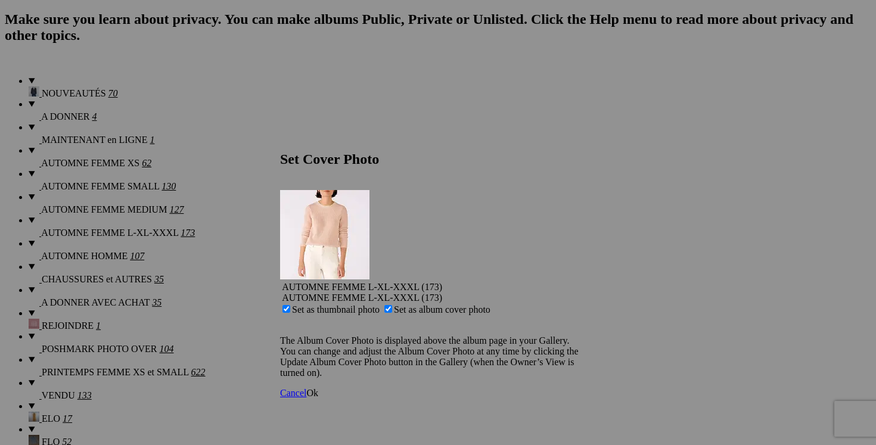
click at [318, 388] on span "Ok" at bounding box center [312, 393] width 12 height 10
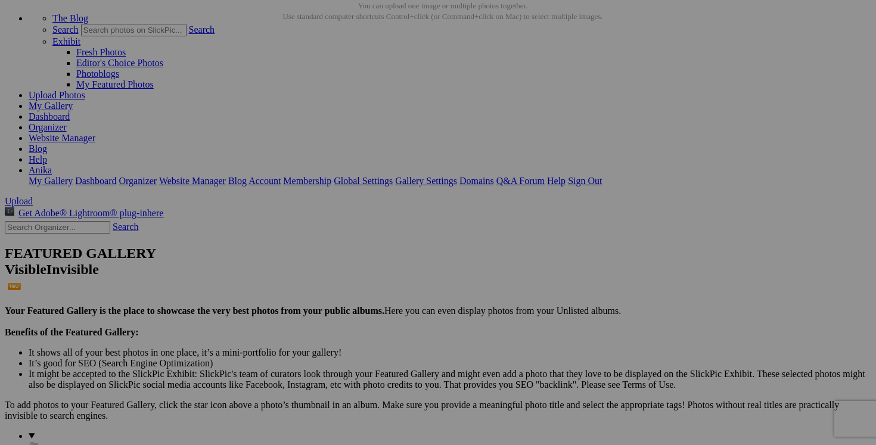
scroll to position [9, 0]
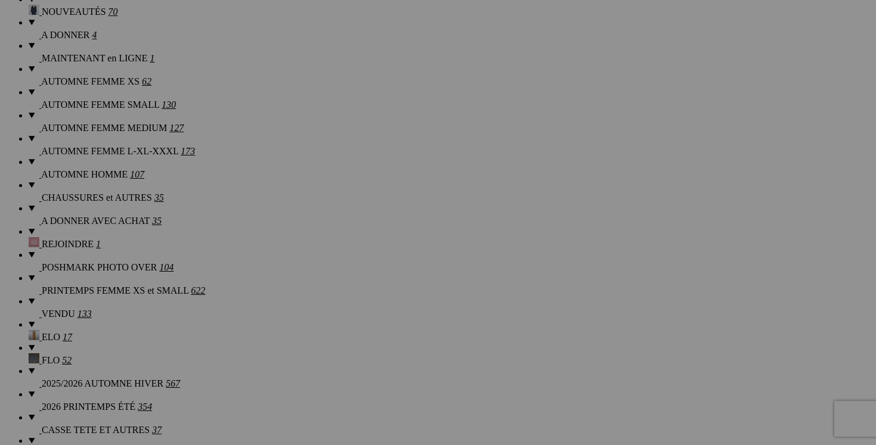
scroll to position [842, 0]
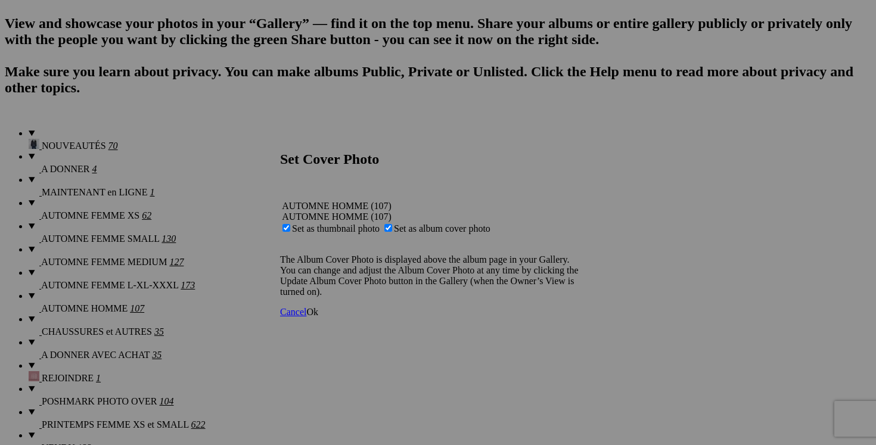
click at [318, 317] on span "Ok" at bounding box center [312, 312] width 12 height 10
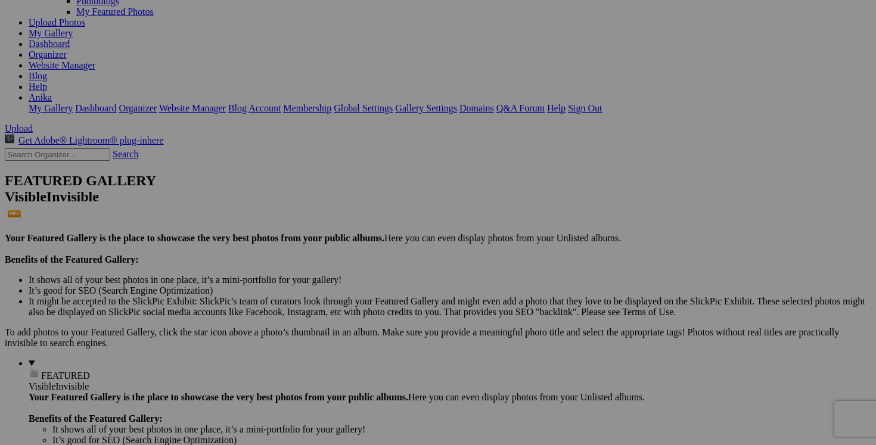
scroll to position [0, 0]
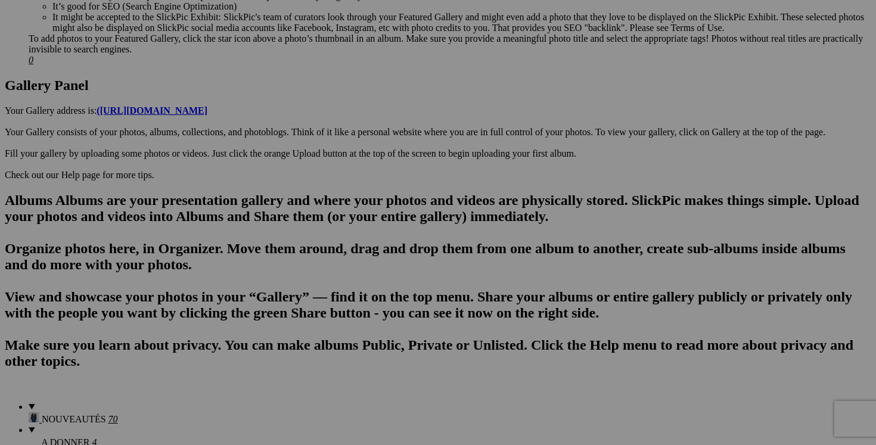
scroll to position [644, 0]
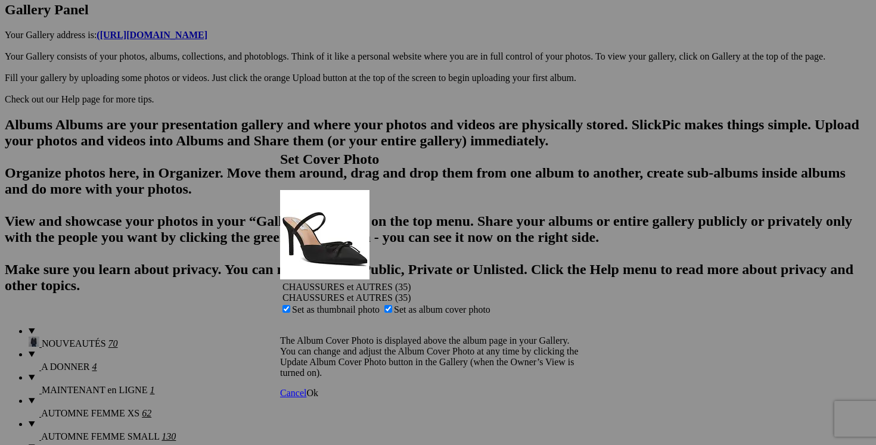
click at [318, 388] on span "Ok" at bounding box center [312, 393] width 12 height 10
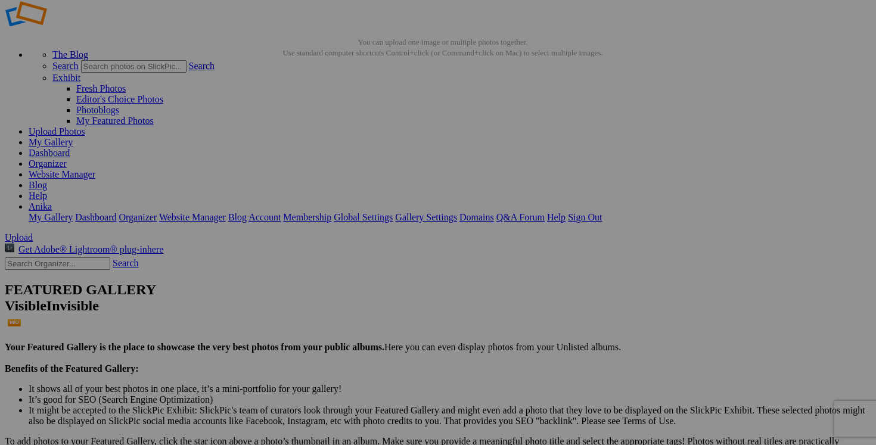
scroll to position [0, 0]
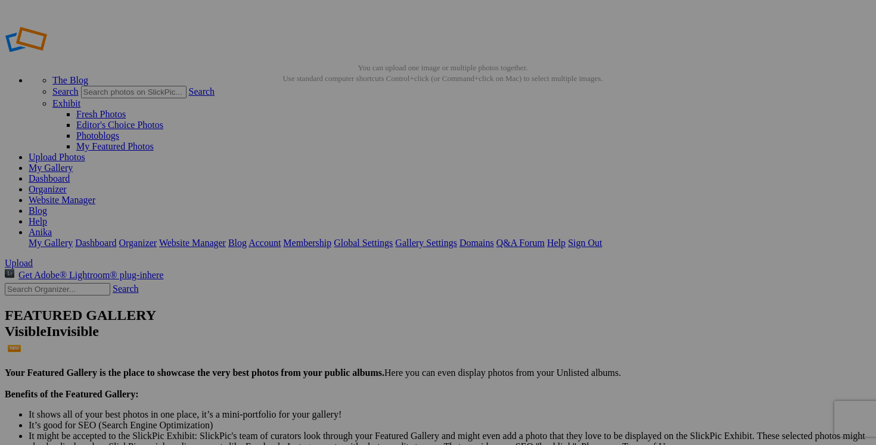
click at [70, 173] on link "Dashboard" at bounding box center [49, 178] width 41 height 10
